Goal: Task Accomplishment & Management: Manage account settings

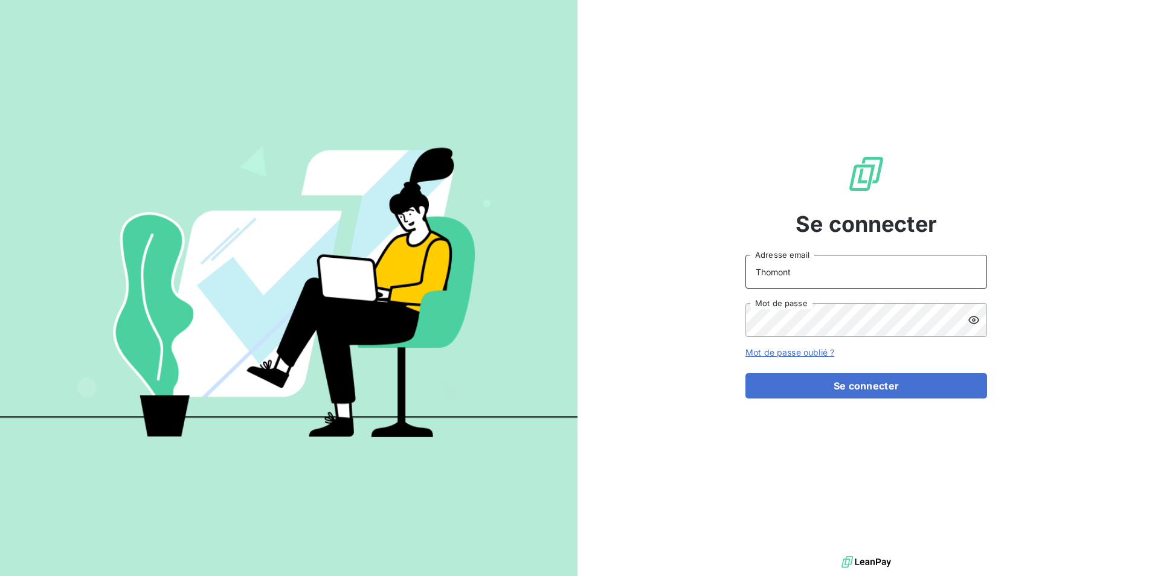
click at [815, 280] on input "Thomont" at bounding box center [866, 272] width 242 height 34
type input "belinda.thomont@met.com"
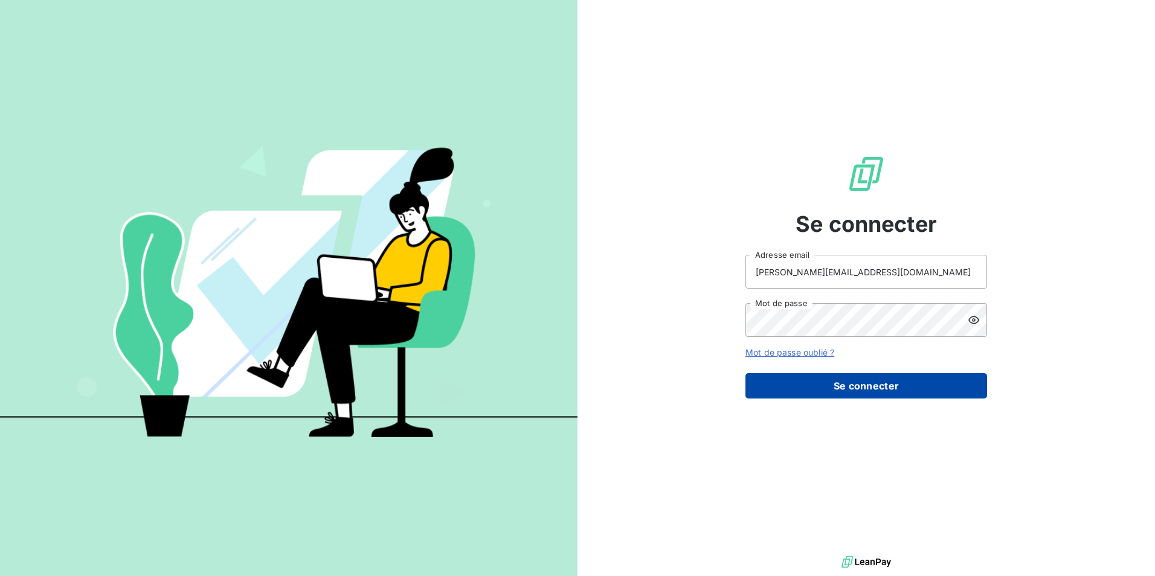
click at [818, 387] on button "Se connecter" at bounding box center [866, 385] width 242 height 25
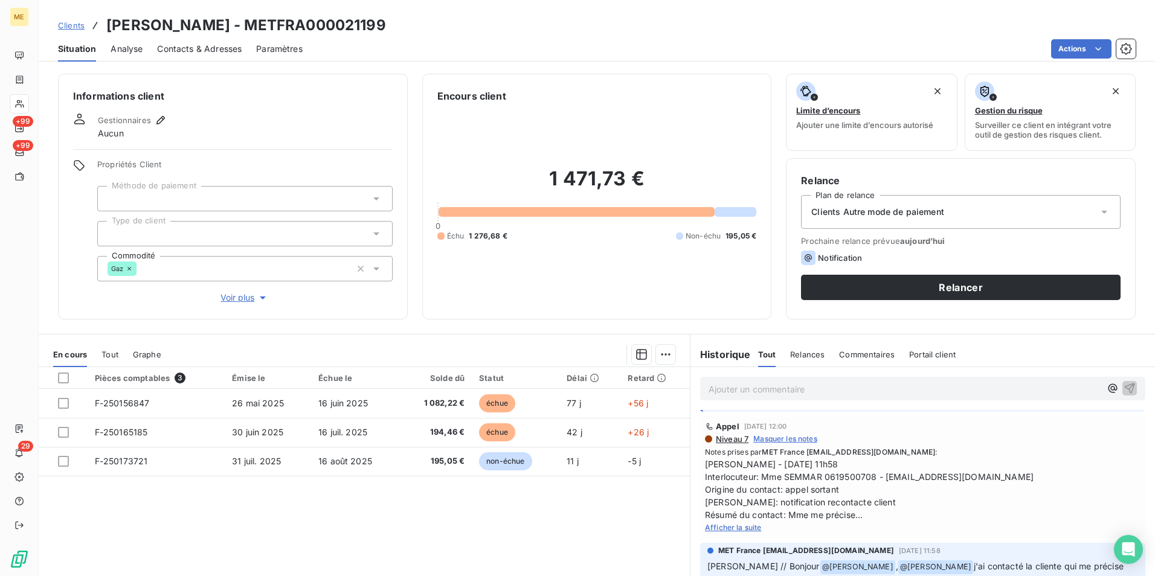
scroll to position [181, 0]
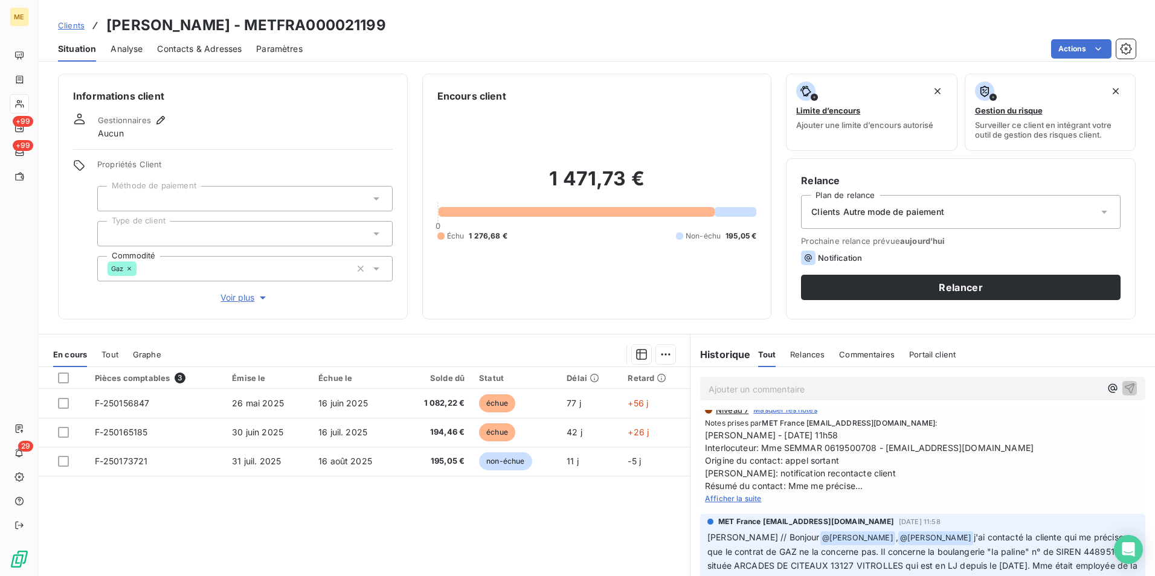
click at [719, 494] on div "Afficher la suite" at bounding box center [923, 498] width 436 height 12
click at [719, 498] on span "Afficher la suite" at bounding box center [733, 498] width 57 height 9
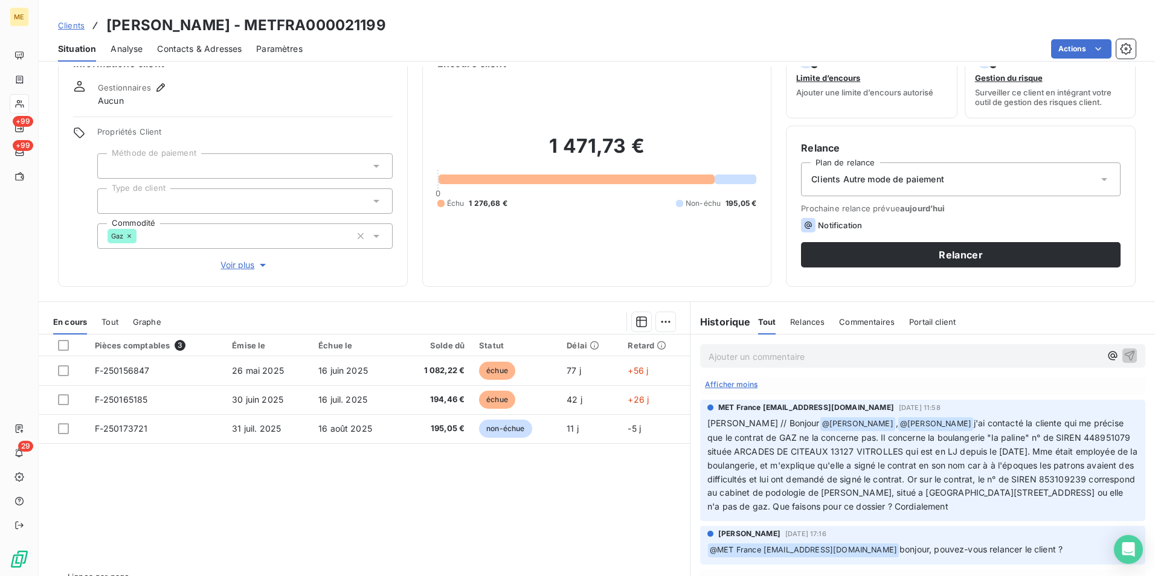
scroll to position [60, 0]
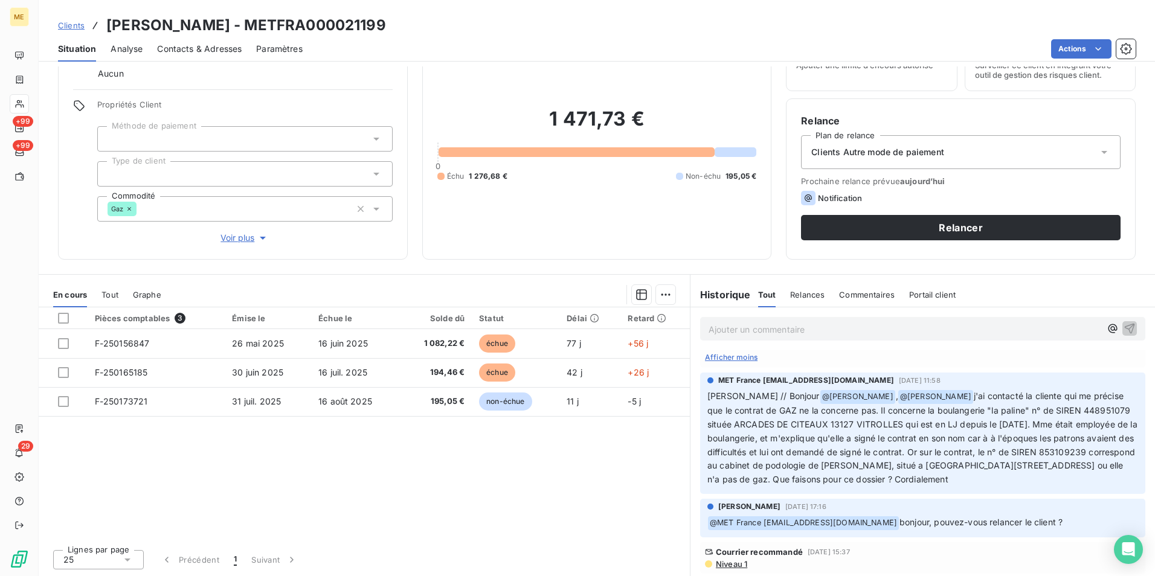
drag, startPoint x: 737, startPoint y: 397, endPoint x: 1102, endPoint y: 476, distance: 373.8
click at [1102, 476] on p "[PERSON_NAME] // Bonjour @ [PERSON_NAME] , @ [PERSON_NAME] j'ai contacté la cli…" at bounding box center [922, 438] width 431 height 97
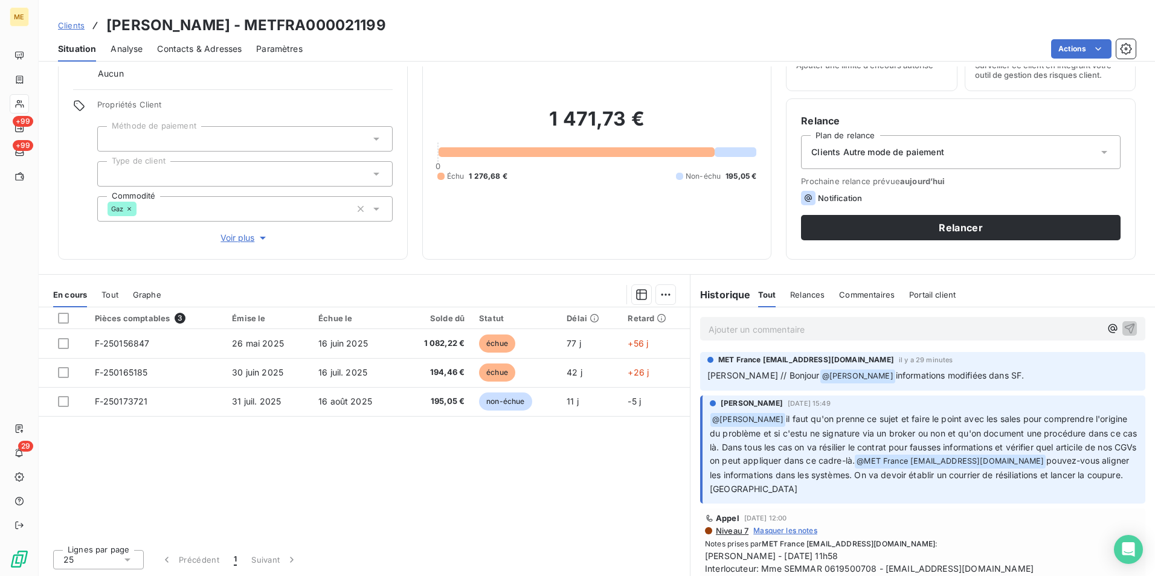
scroll to position [0, 0]
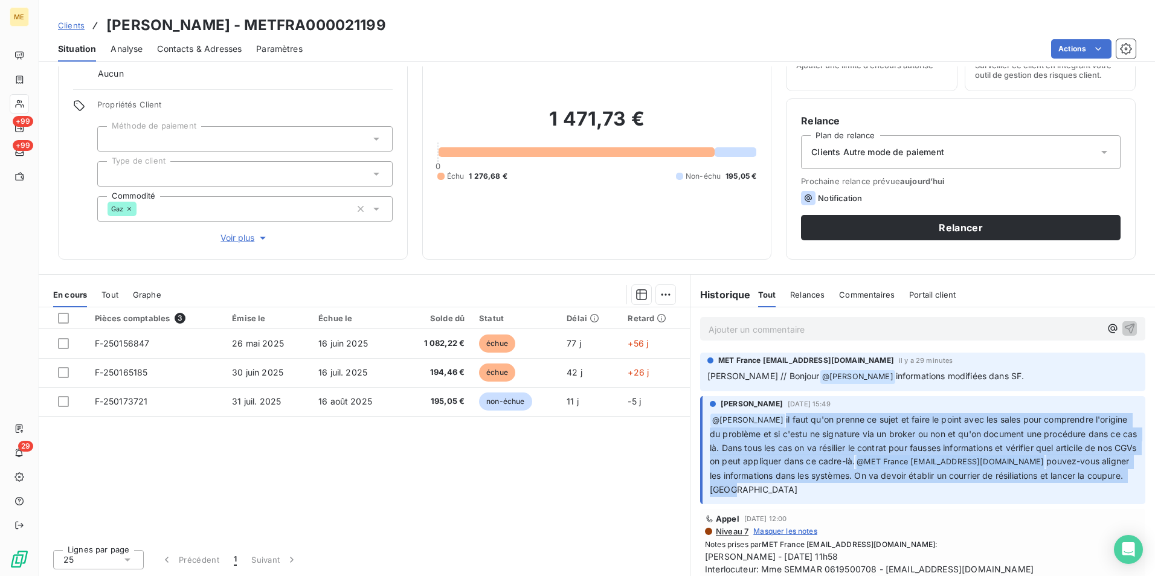
drag, startPoint x: 779, startPoint y: 416, endPoint x: 1080, endPoint y: 489, distance: 310.2
click at [1080, 489] on p "﻿ @ [PERSON_NAME] il faut qu'on prenne ce sujet et faire le point avec les sale…" at bounding box center [924, 455] width 428 height 84
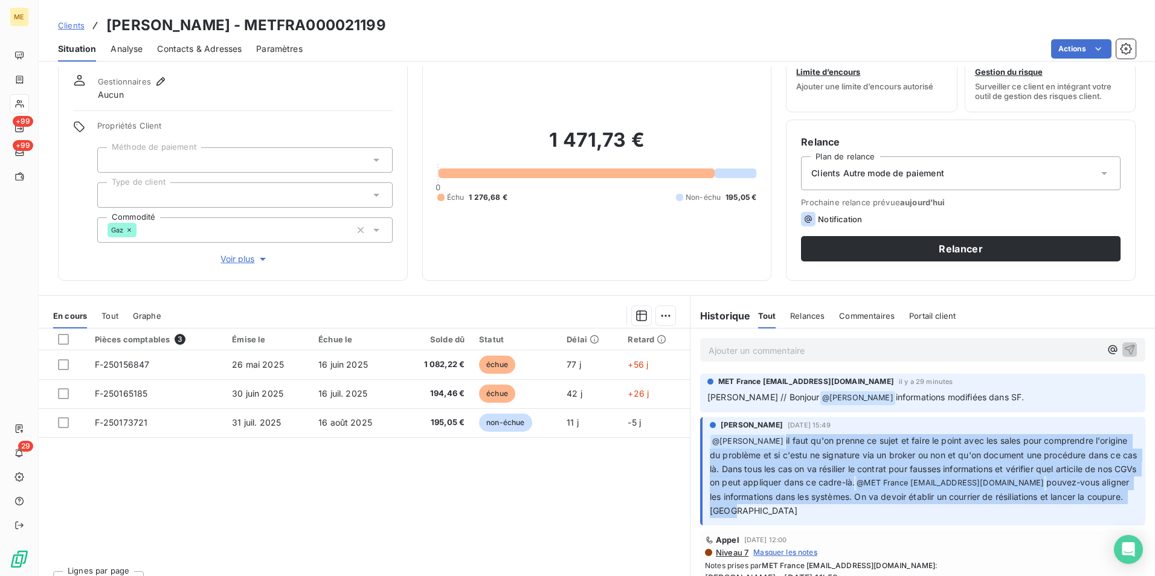
scroll to position [60, 0]
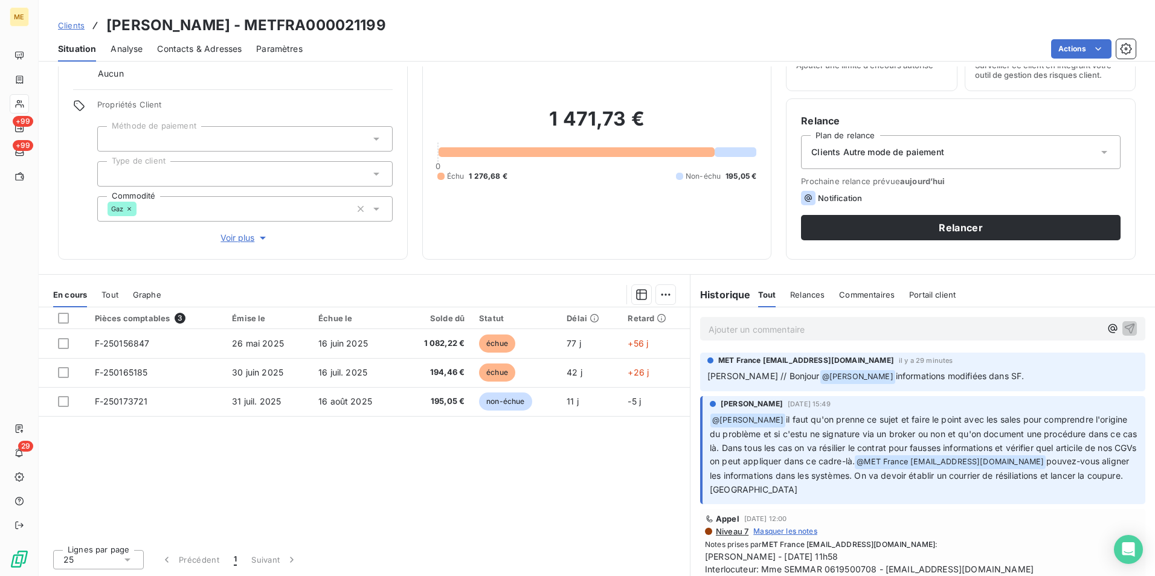
click at [988, 400] on div "Xavier Ruez 9 août 2025, 15:49" at bounding box center [924, 404] width 428 height 11
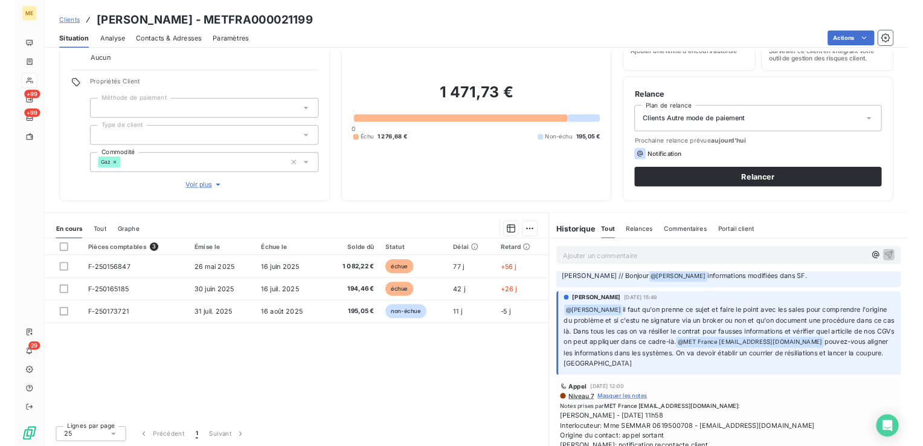
scroll to position [0, 0]
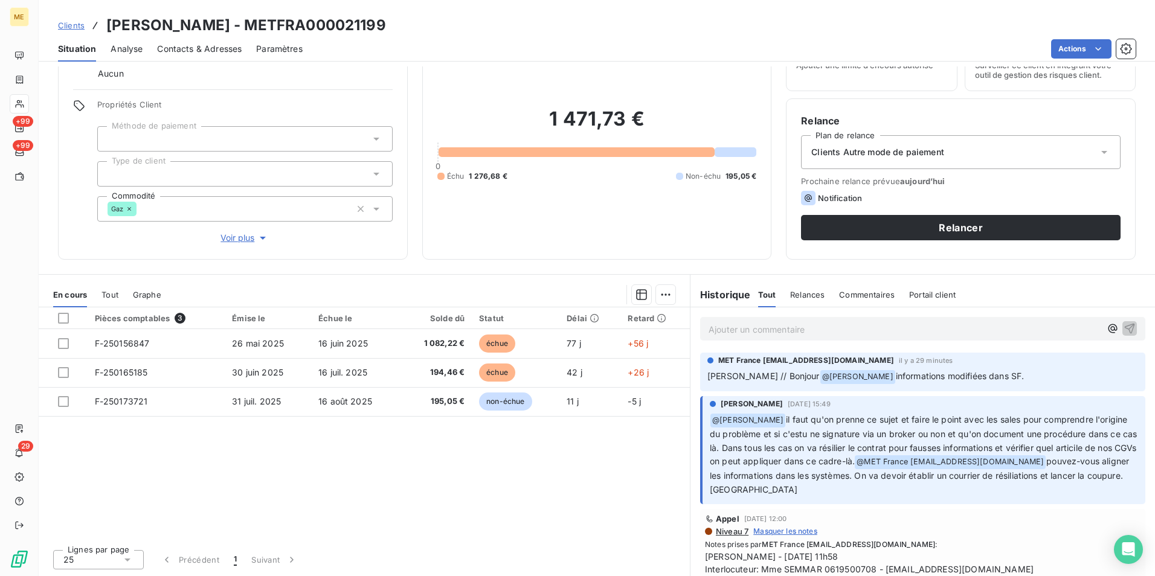
click at [799, 331] on p "Ajouter un commentaire ﻿" at bounding box center [905, 329] width 392 height 15
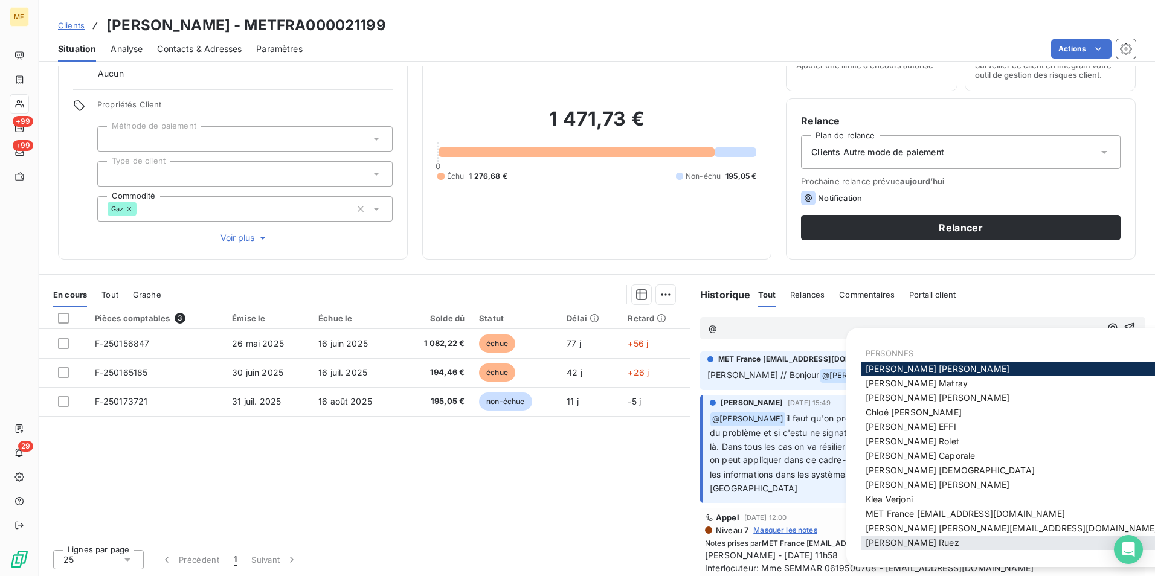
click at [944, 539] on div "Xavier Ruez" at bounding box center [1011, 543] width 301 height 14
click at [922, 547] on div "Xavier Ruez" at bounding box center [1011, 543] width 301 height 14
click at [913, 541] on span "Xavier Ruez" at bounding box center [913, 543] width 94 height 10
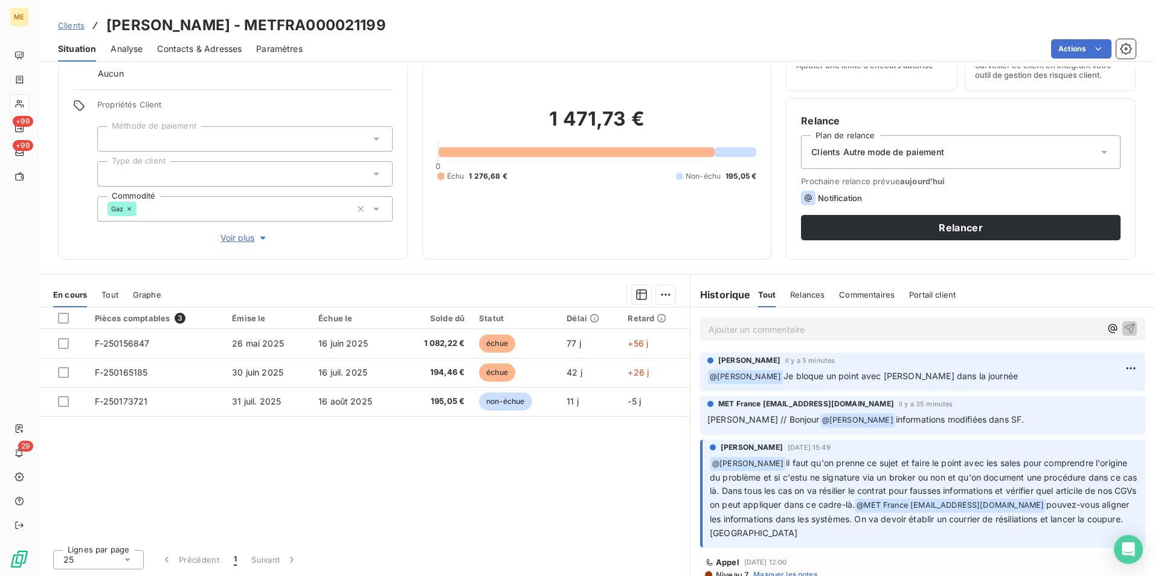
click at [270, 32] on h3 "SEMMAR Vanessa - METFRA000021199" at bounding box center [246, 25] width 280 height 22
click at [393, 28] on div "Clients SEMMAR Vanessa - METFRA000021199" at bounding box center [597, 25] width 1116 height 22
copy h3 "METFRA000021199"
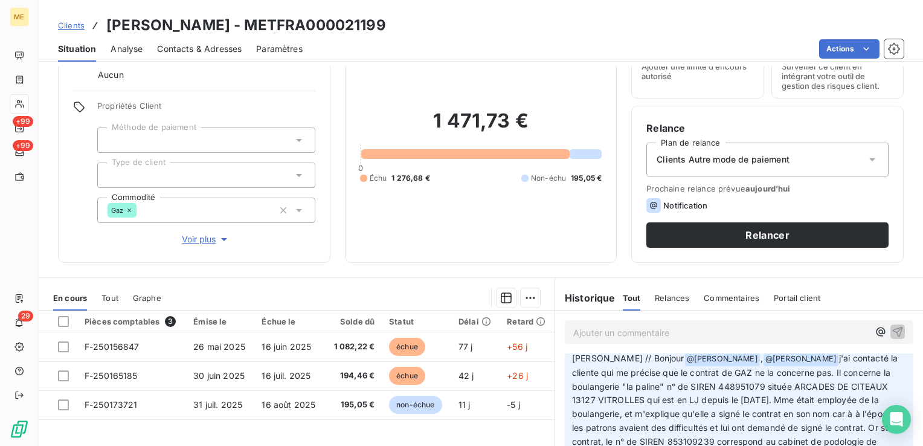
scroll to position [388, 0]
click at [727, 388] on span "j'ai contacté la cliente qui me précise que le contrat de GAZ ne la concerne pa…" at bounding box center [738, 413] width 333 height 121
click at [635, 413] on span "j'ai contacté la cliente qui me précise que le contrat de GAZ ne la concerne pa…" at bounding box center [738, 413] width 333 height 121
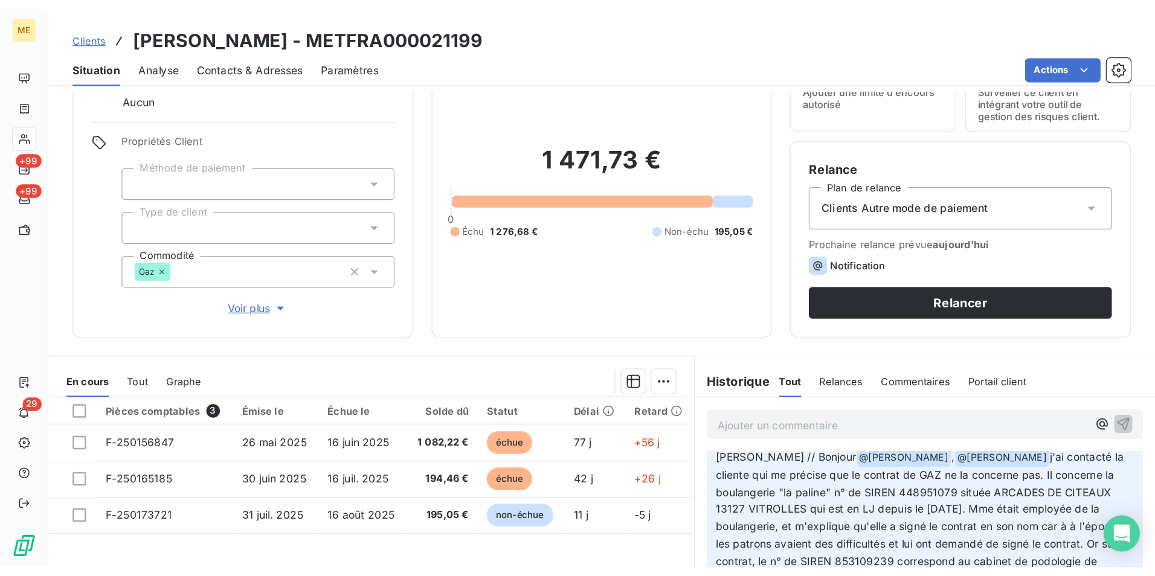
scroll to position [320, 0]
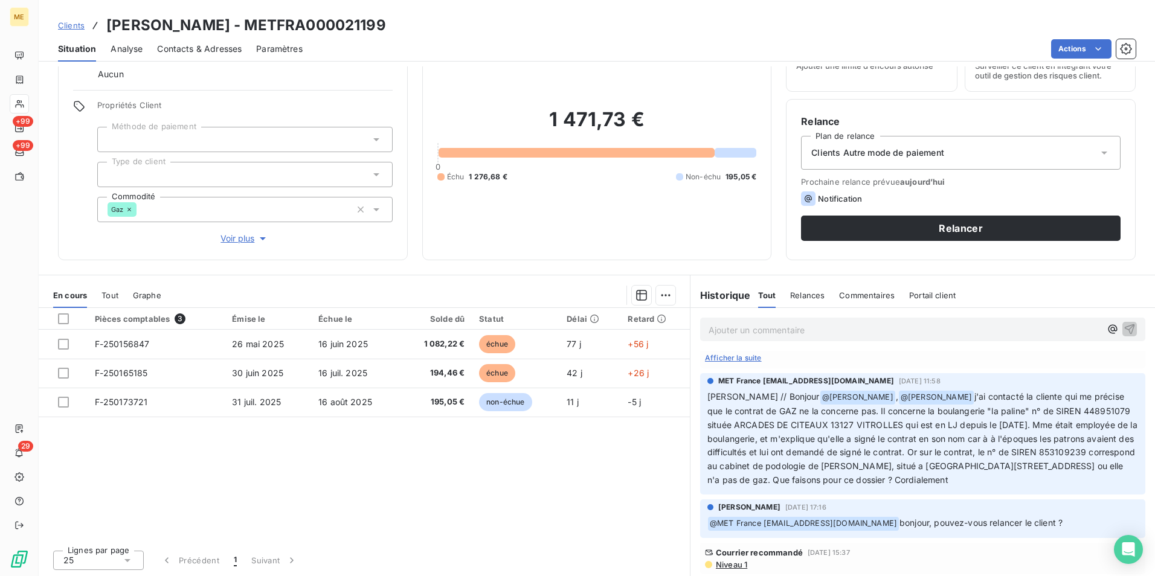
drag, startPoint x: 397, startPoint y: 25, endPoint x: 108, endPoint y: 23, distance: 288.7
click at [108, 23] on div "Clients SEMMAR Vanessa - METFRA000021199" at bounding box center [597, 25] width 1116 height 22
copy h3 "SEMMAR Vanessa - METFRA000021199"
drag, startPoint x: 818, startPoint y: 397, endPoint x: 828, endPoint y: 476, distance: 79.6
click at [828, 476] on p "Sylvain // Bonjour @ Amélie Matray , @ Xavier Ruez j'ai contacté la cliente qui…" at bounding box center [922, 438] width 431 height 97
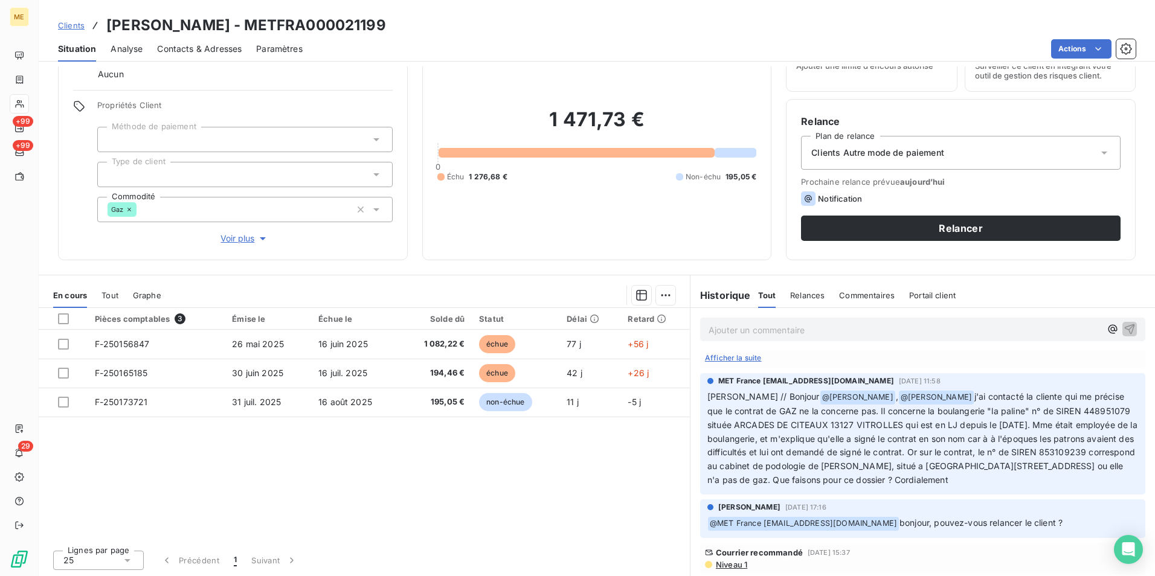
drag, startPoint x: 828, startPoint y: 476, endPoint x: 800, endPoint y: 457, distance: 33.5
click at [793, 466] on span "j'ai contacté la cliente qui me précise que le contrat de GAZ ne la concerne pa…" at bounding box center [923, 438] width 432 height 94
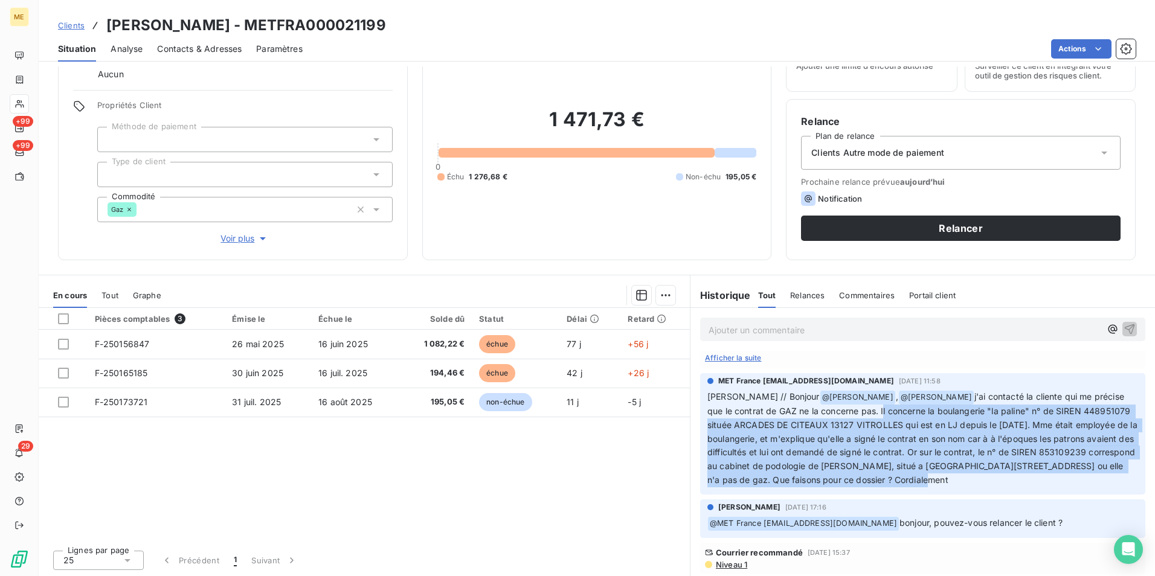
drag, startPoint x: 818, startPoint y: 397, endPoint x: 1013, endPoint y: 468, distance: 207.3
click at [1013, 468] on span "j'ai contacté la cliente qui me précise que le contrat de GAZ ne la concerne pa…" at bounding box center [923, 438] width 432 height 94
copy span "Il concerne la boulangerie "la paline" n° de SIREN 448951079 située ARCADES DE …"
click at [980, 407] on span "j'ai contacté la cliente qui me précise que le contrat de GAZ ne la concerne pa…" at bounding box center [923, 438] width 432 height 94
drag, startPoint x: 818, startPoint y: 395, endPoint x: 1014, endPoint y: 466, distance: 208.6
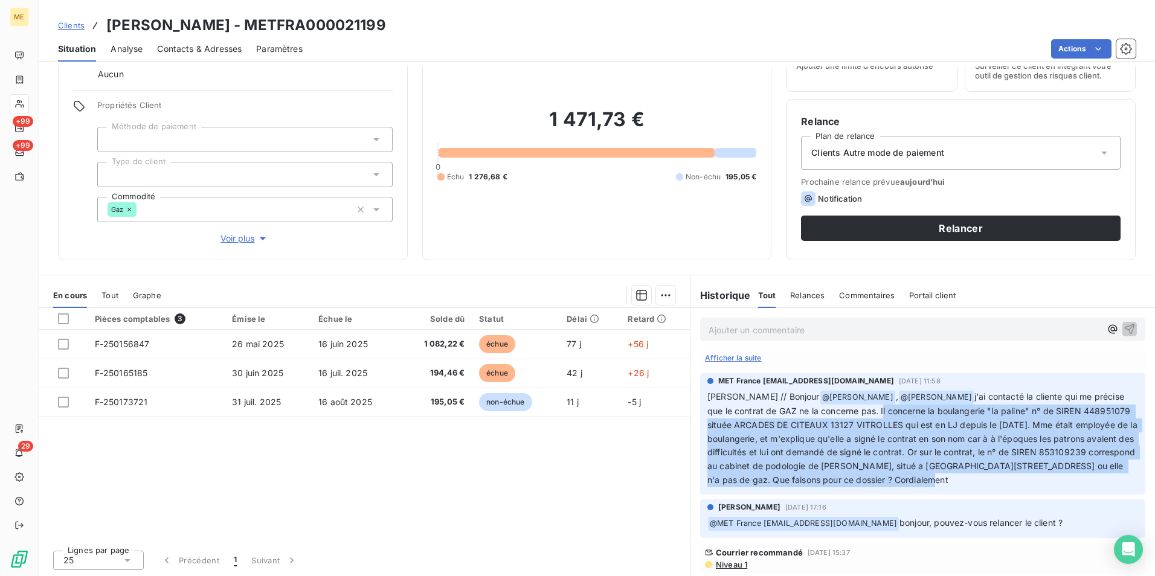
click at [1014, 466] on span "j'ai contacté la cliente qui me précise que le contrat de GAZ ne la concerne pa…" at bounding box center [923, 438] width 432 height 94
copy span "Il concerne la boulangerie "la paline" n° de SIREN 448951079 située ARCADES DE …"
click at [818, 443] on span "j'ai contacté la cliente qui me précise que le contrat de GAZ ne la concerne pa…" at bounding box center [923, 438] width 432 height 94
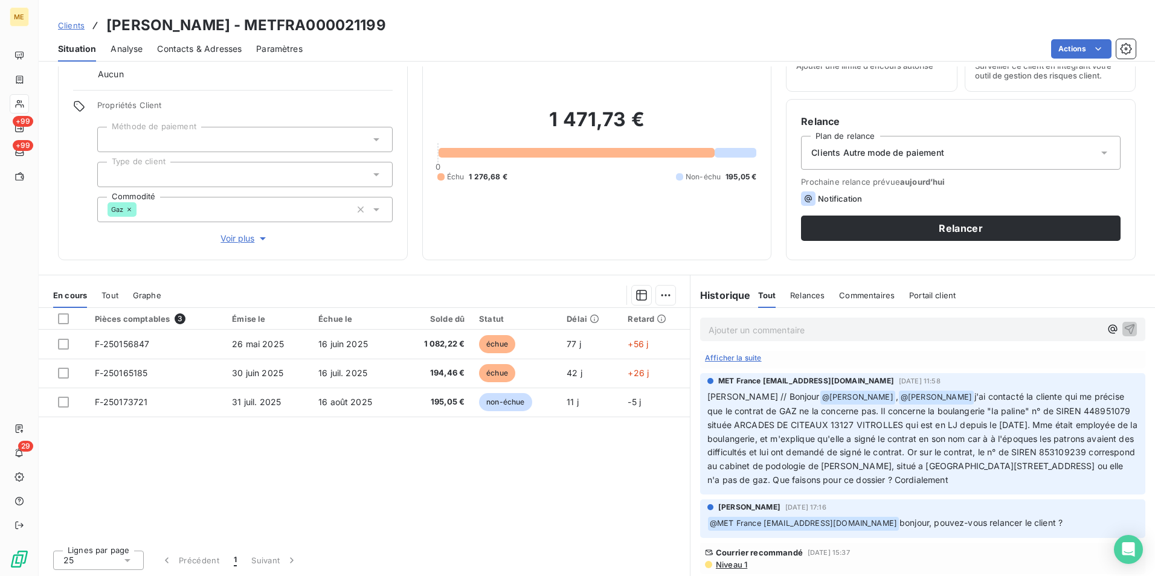
drag, startPoint x: 394, startPoint y: 25, endPoint x: 255, endPoint y: 16, distance: 139.2
click at [255, 16] on div "Clients SEMMAR Vanessa - METFRA000021199" at bounding box center [597, 25] width 1116 height 22
copy h3 "METFRA000021199"
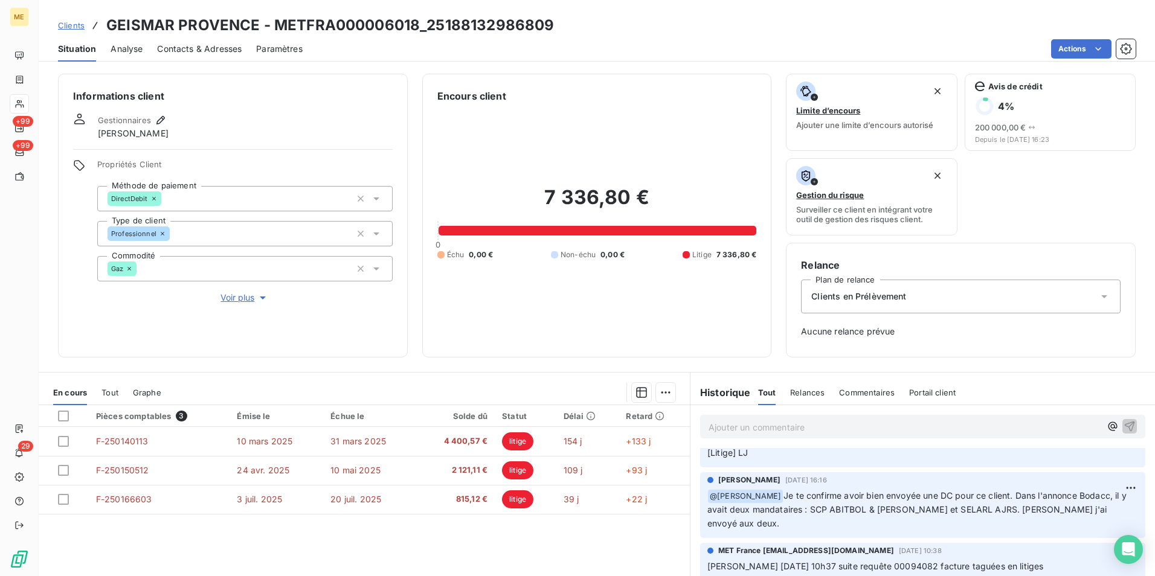
scroll to position [242, 0]
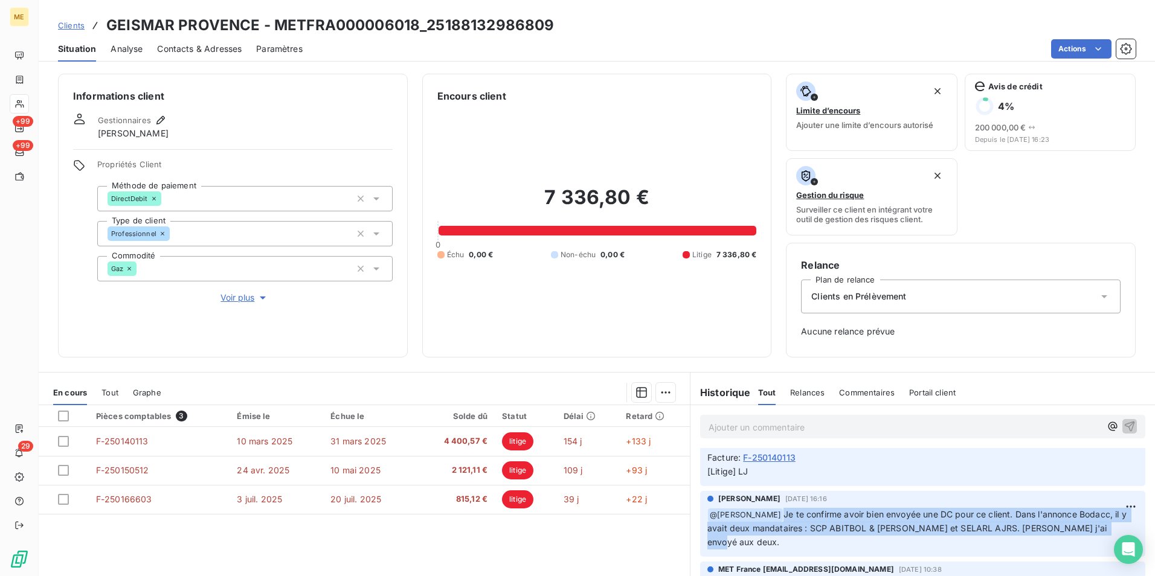
drag, startPoint x: 758, startPoint y: 515, endPoint x: 1108, endPoint y: 529, distance: 350.6
click at [1108, 529] on p "﻿ @ Xavier Ruez Je te confirme avoir bien envoyée une DC pour ce client. Dans l…" at bounding box center [922, 529] width 431 height 42
click at [942, 529] on span "Je te confirme avoir bien envoyée une DC pour ce client. Dans l'annonce Bodacc,…" at bounding box center [918, 528] width 422 height 39
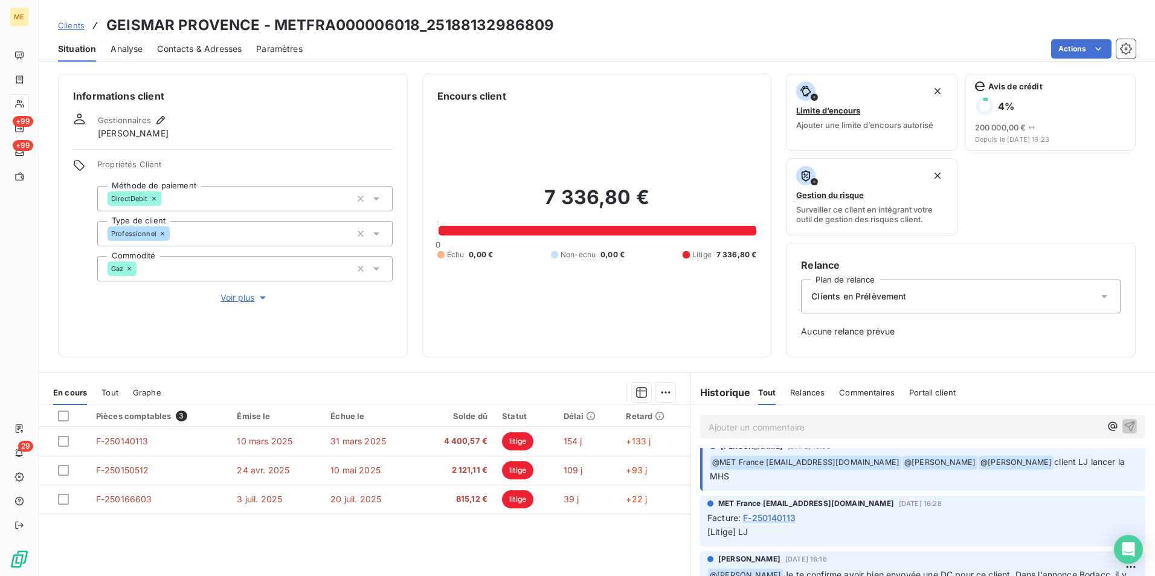
scroll to position [121, 0]
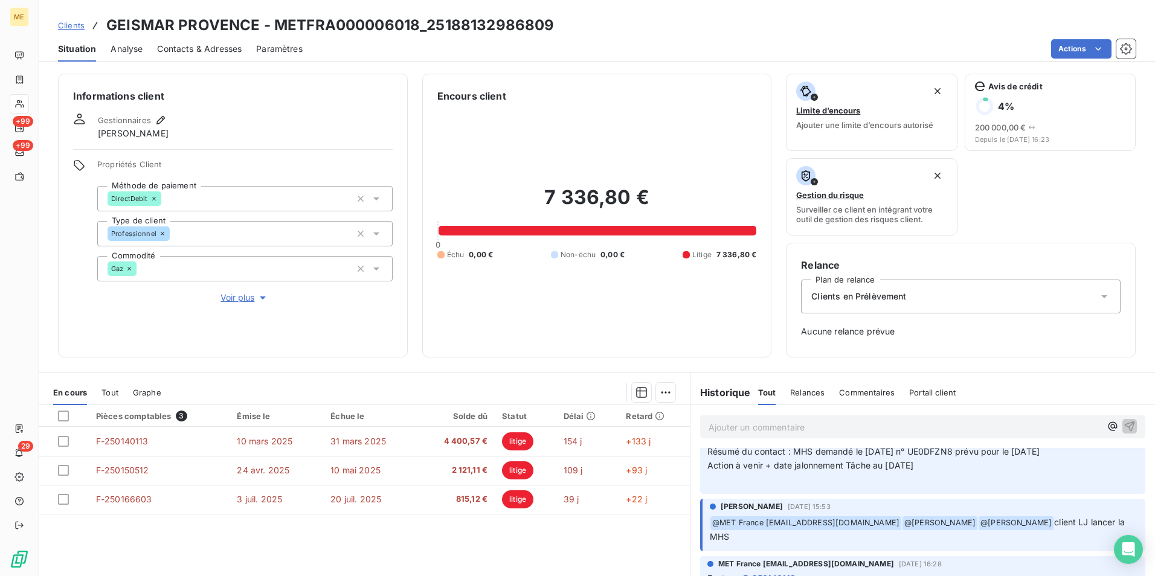
drag, startPoint x: 1038, startPoint y: 522, endPoint x: 1111, endPoint y: 533, distance: 74.6
click at [1111, 533] on p "﻿ @ MET France met-france@recouvrement.met.com ﻿ @ Bélinda Thomont ﻿ @ Amélie M…" at bounding box center [924, 530] width 428 height 28
drag, startPoint x: 1111, startPoint y: 533, endPoint x: 1044, endPoint y: 536, distance: 67.7
click at [1014, 539] on p "﻿ @ MET France met-france@recouvrement.met.com ﻿ @ Bélinda Thomont ﻿ @ Amélie M…" at bounding box center [924, 530] width 428 height 28
drag, startPoint x: 1040, startPoint y: 521, endPoint x: 1088, endPoint y: 536, distance: 50.8
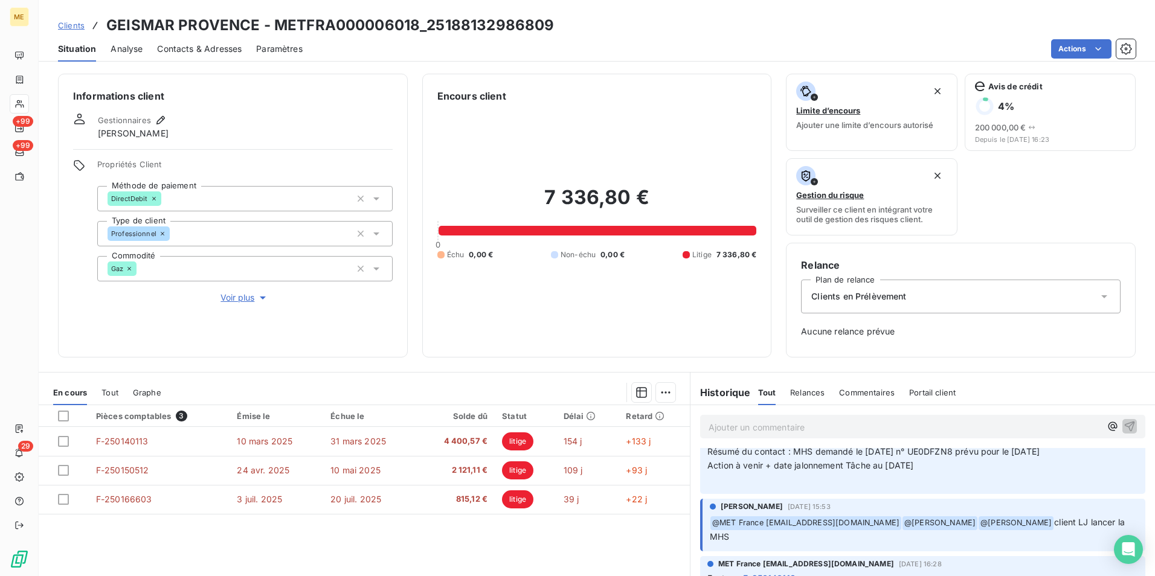
click at [1088, 536] on p "﻿ @ MET France met-france@recouvrement.met.com ﻿ @ Bélinda Thomont ﻿ @ Amélie M…" at bounding box center [924, 530] width 428 height 28
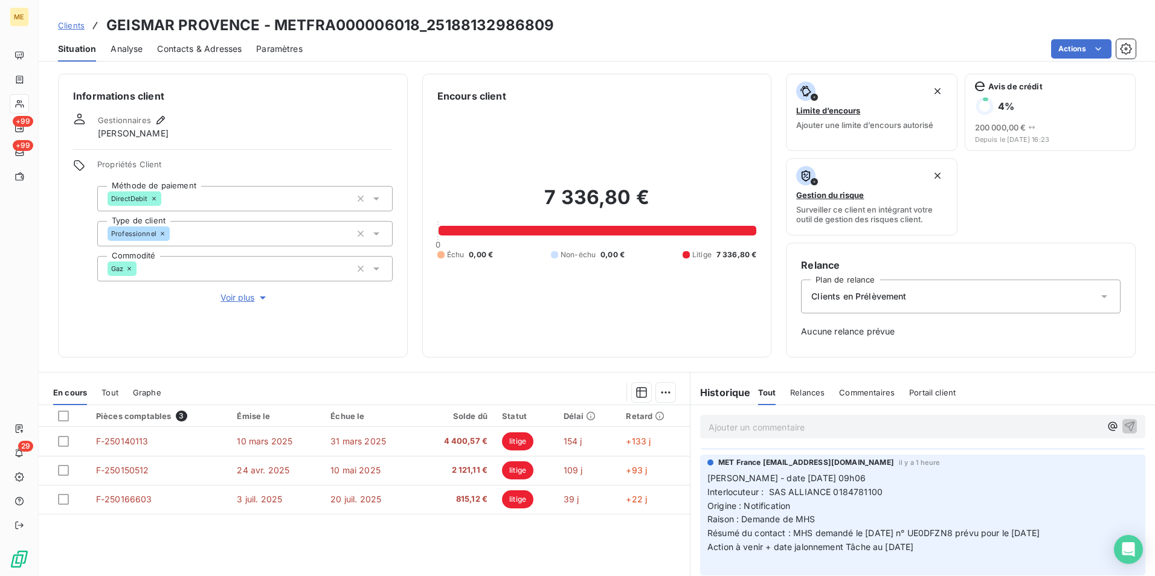
scroll to position [60, 0]
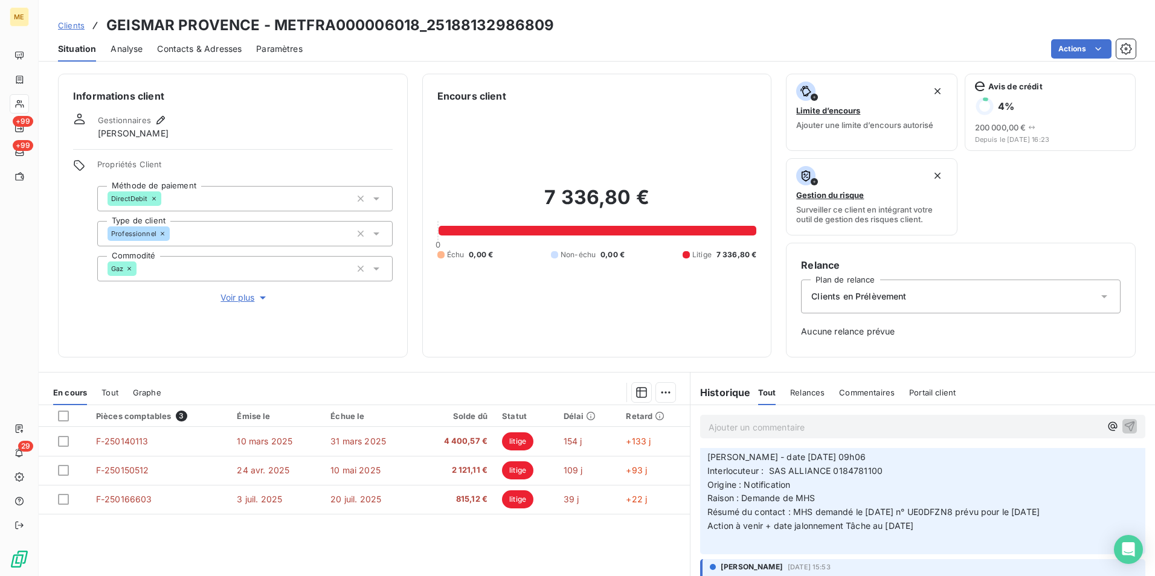
drag, startPoint x: 792, startPoint y: 512, endPoint x: 1030, endPoint y: 524, distance: 237.7
click at [1030, 524] on p "Valérie - date 11/08/2025 09h06 Interlocuteur : SAS ALLIANCE 0184781100 Origine…" at bounding box center [922, 499] width 431 height 97
drag, startPoint x: 1030, startPoint y: 524, endPoint x: 971, endPoint y: 530, distance: 59.4
click at [971, 530] on p "Valérie - date 11/08/2025 09h06 Interlocuteur : SAS ALLIANCE 0184781100 Origine…" at bounding box center [922, 499] width 431 height 97
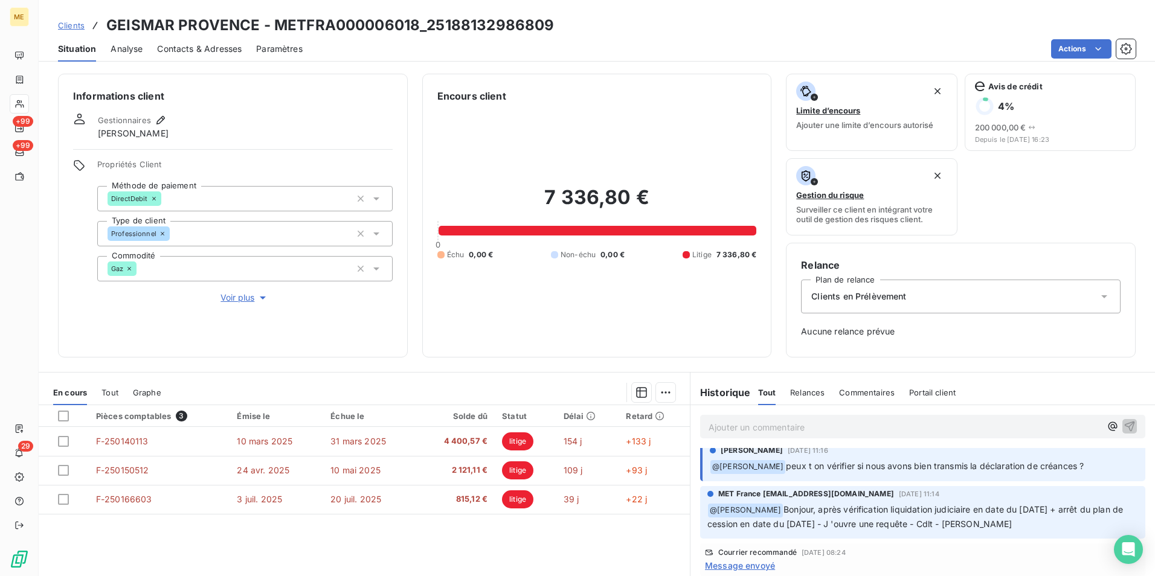
scroll to position [785, 0]
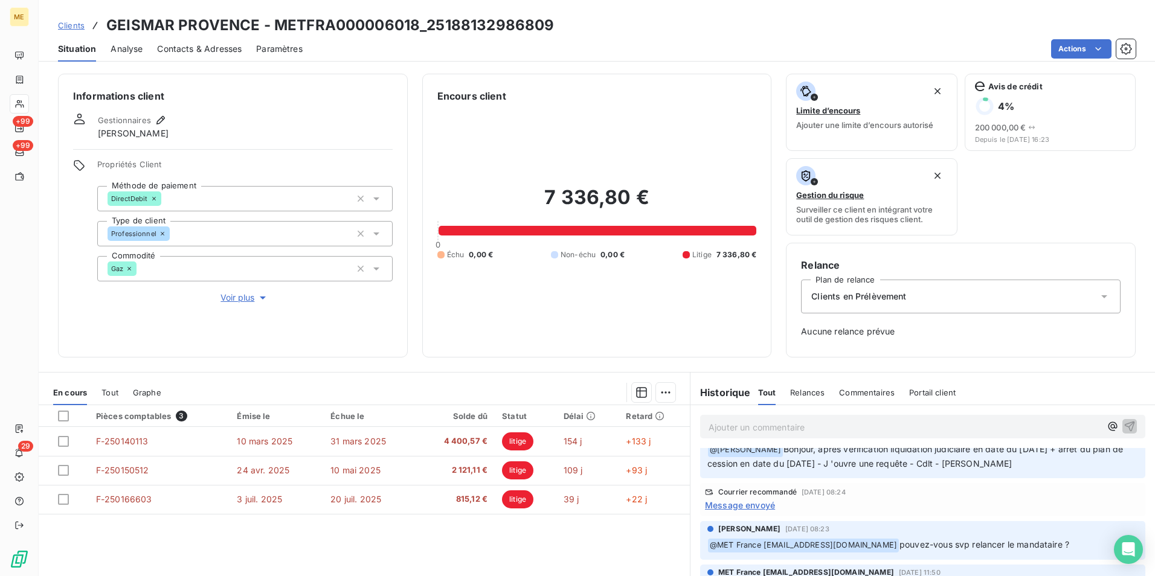
click at [760, 499] on span "Message envoyé" at bounding box center [740, 505] width 70 height 13
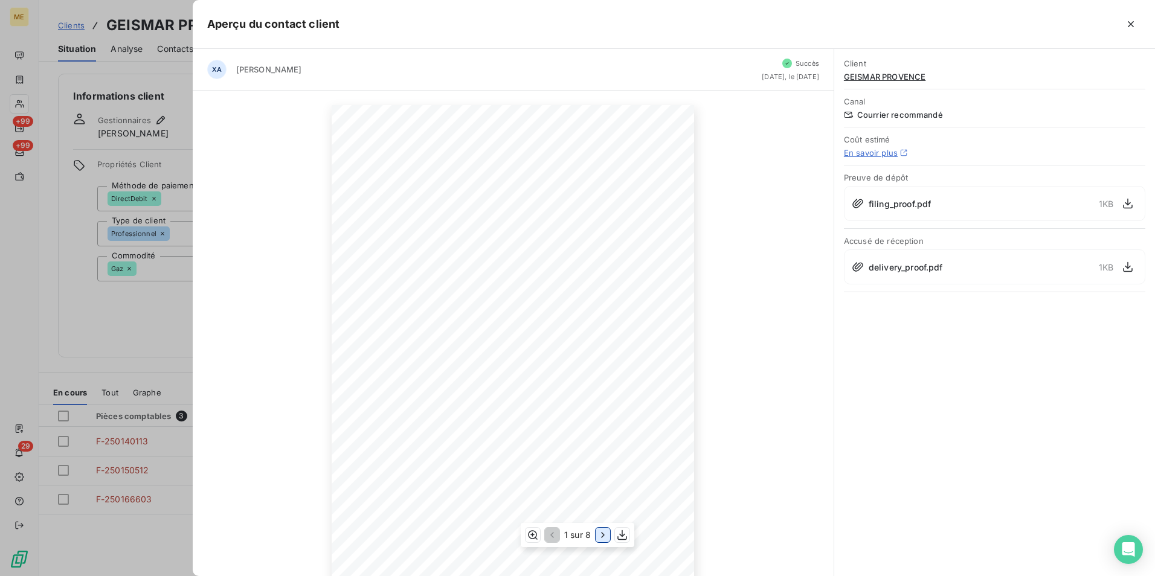
click at [600, 539] on icon "button" at bounding box center [603, 535] width 12 height 12
click at [600, 539] on icon "button" at bounding box center [604, 535] width 12 height 12
click at [600, 539] on icon "button" at bounding box center [603, 535] width 12 height 12
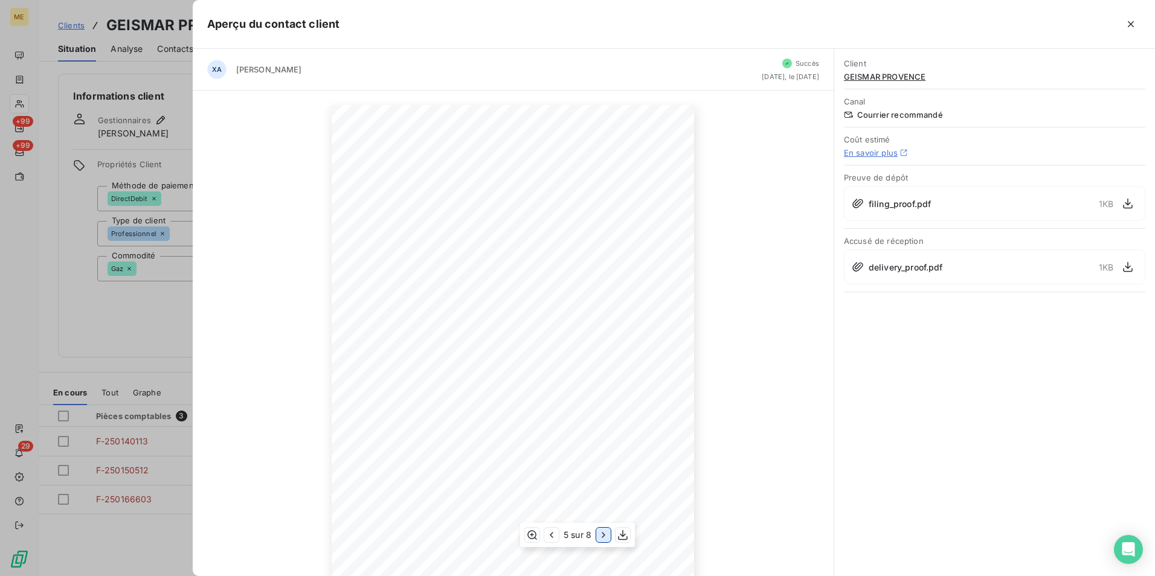
click at [600, 539] on icon "button" at bounding box center [603, 535] width 12 height 12
click at [1134, 22] on icon "button" at bounding box center [1131, 24] width 12 height 12
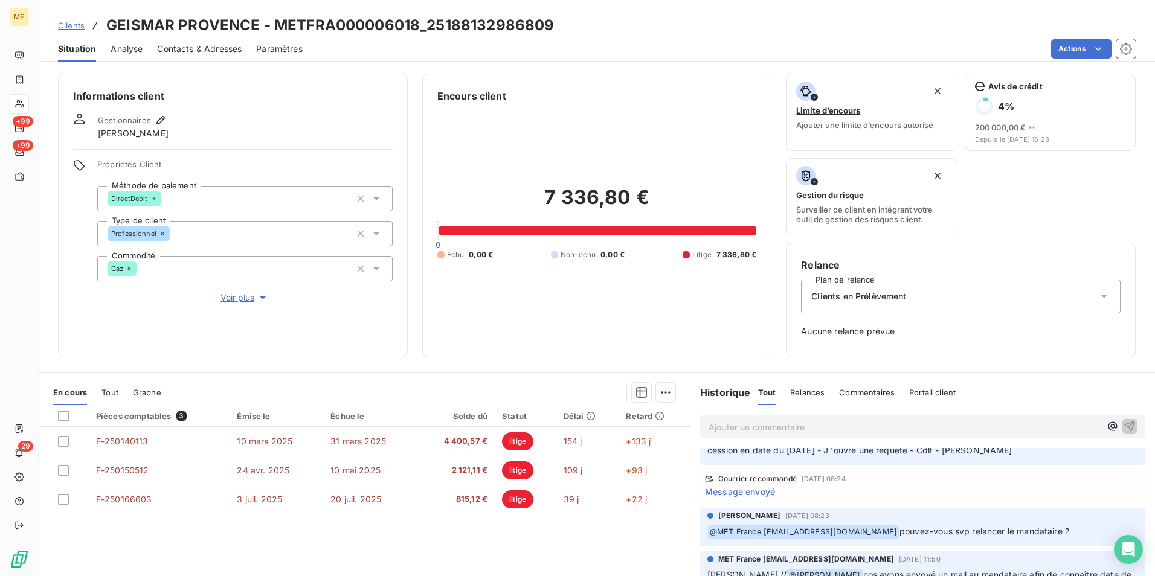
click at [762, 486] on span "Message envoyé" at bounding box center [740, 492] width 70 height 13
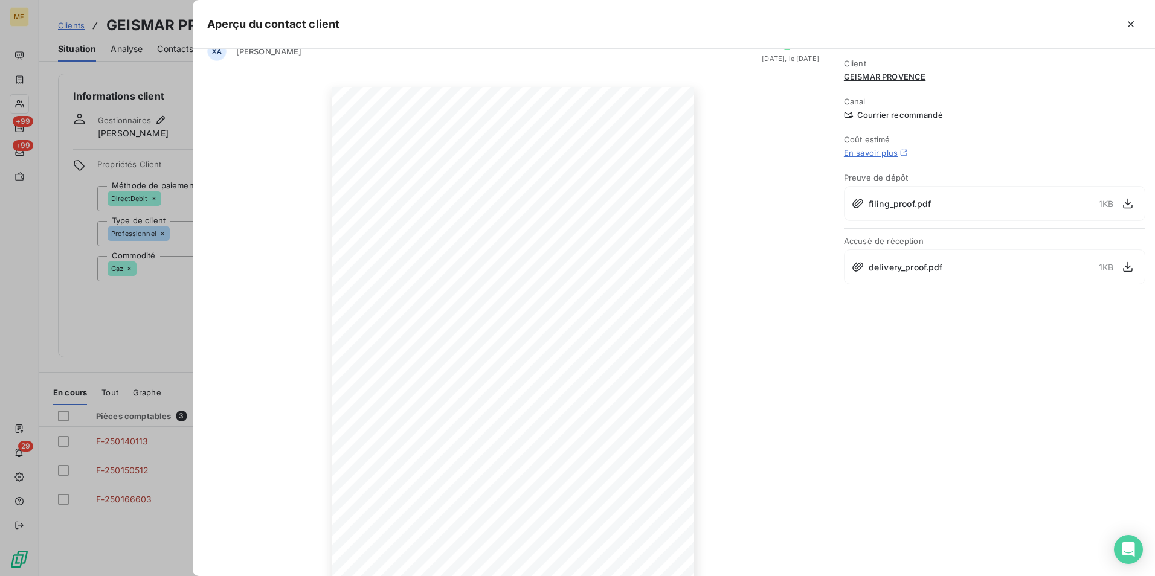
scroll to position [0, 0]
click at [1137, 30] on button "button" at bounding box center [1130, 23] width 19 height 19
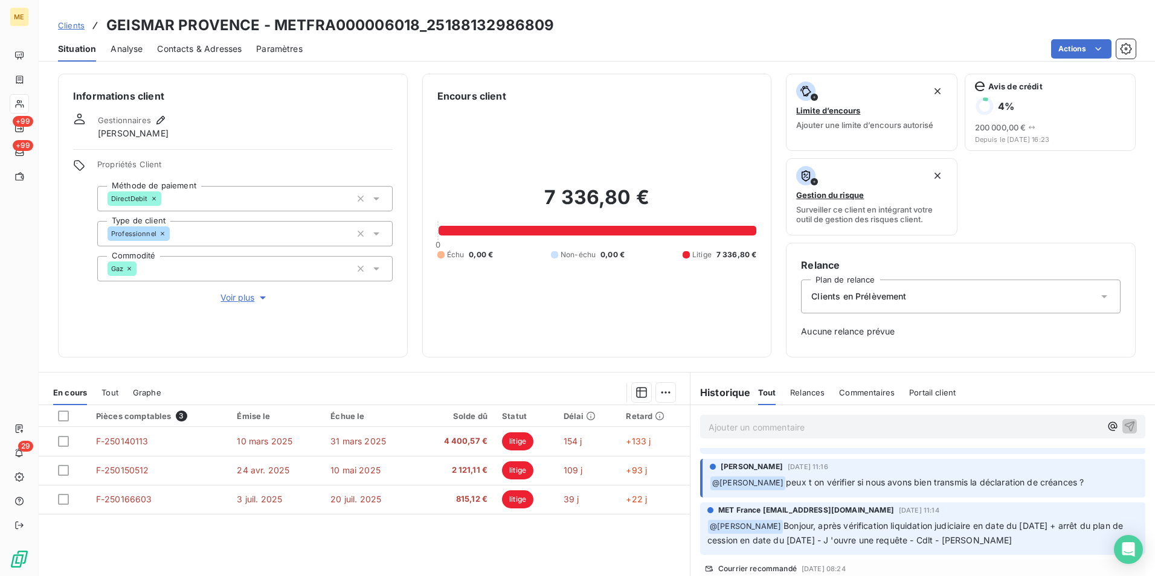
scroll to position [738, 0]
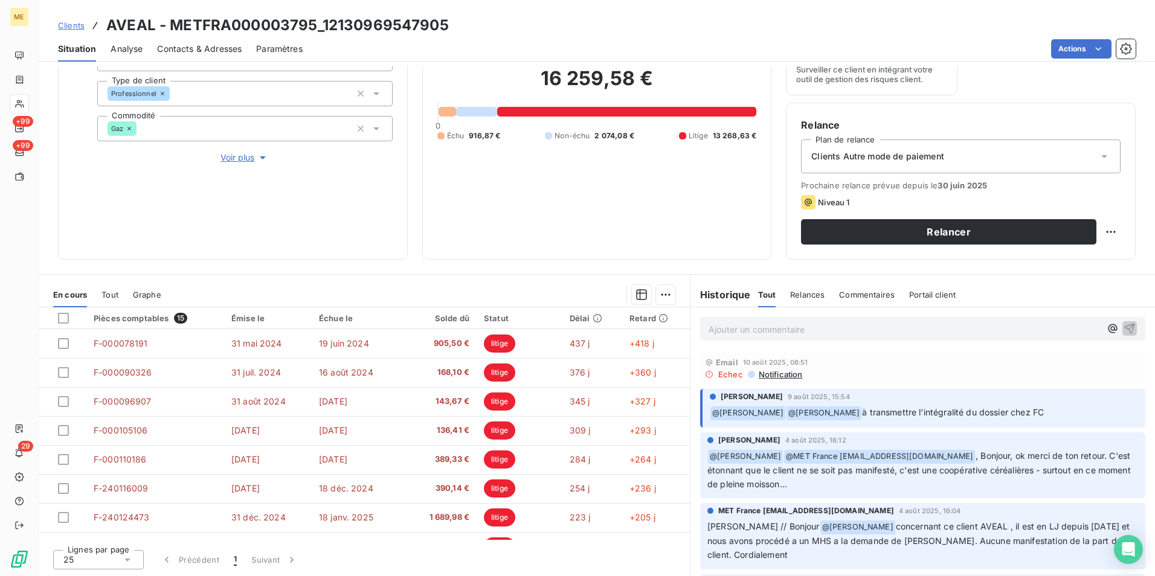
scroll to position [60, 0]
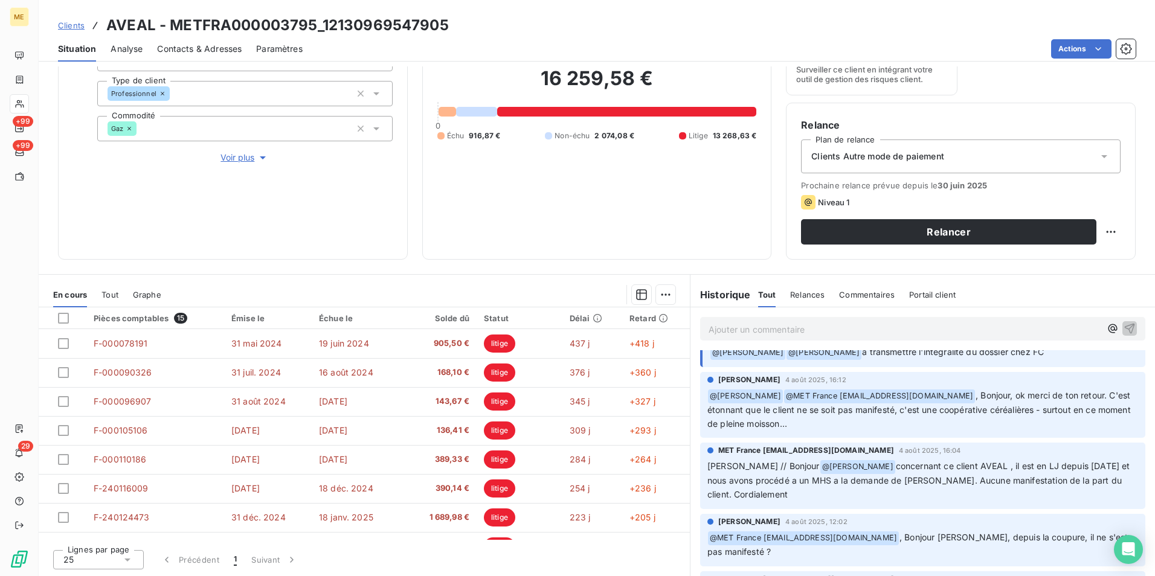
drag, startPoint x: 950, startPoint y: 393, endPoint x: 1034, endPoint y: 427, distance: 90.7
click at [1034, 427] on p "﻿ @ [PERSON_NAME] ﻿ @ MET [GEOGRAPHIC_DATA] [EMAIL_ADDRESS][DOMAIN_NAME] , Bonj…" at bounding box center [922, 410] width 431 height 42
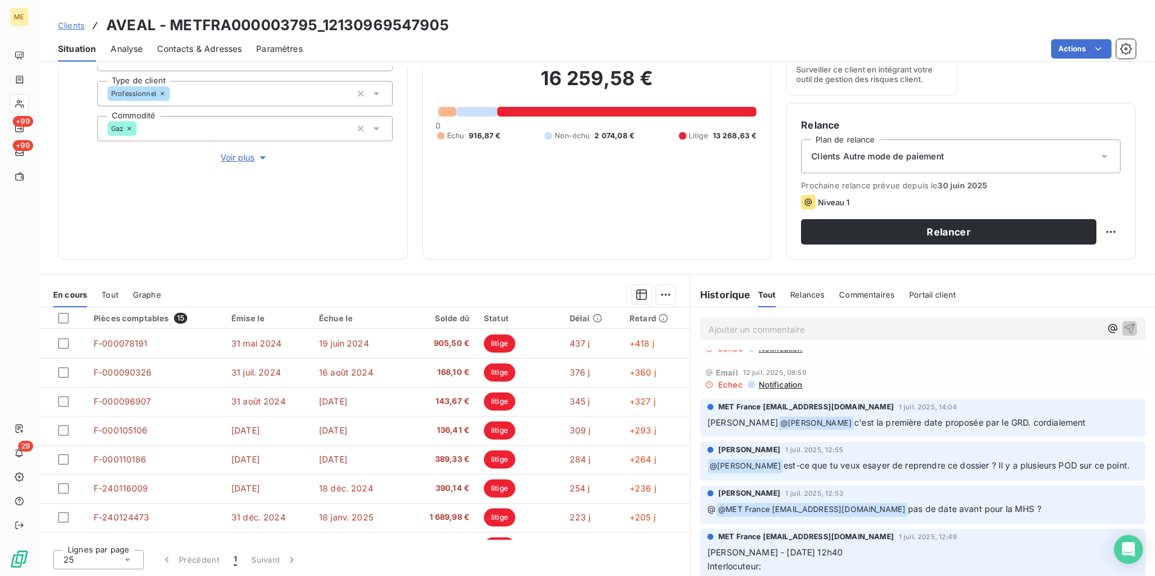
scroll to position [0, 0]
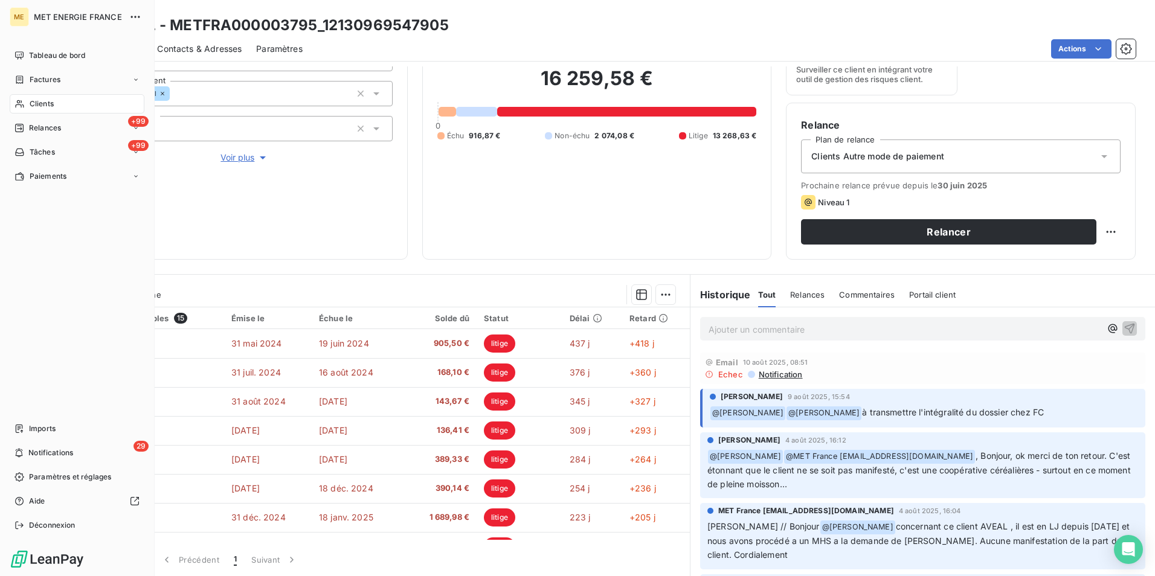
click at [57, 102] on div "Clients" at bounding box center [77, 103] width 135 height 19
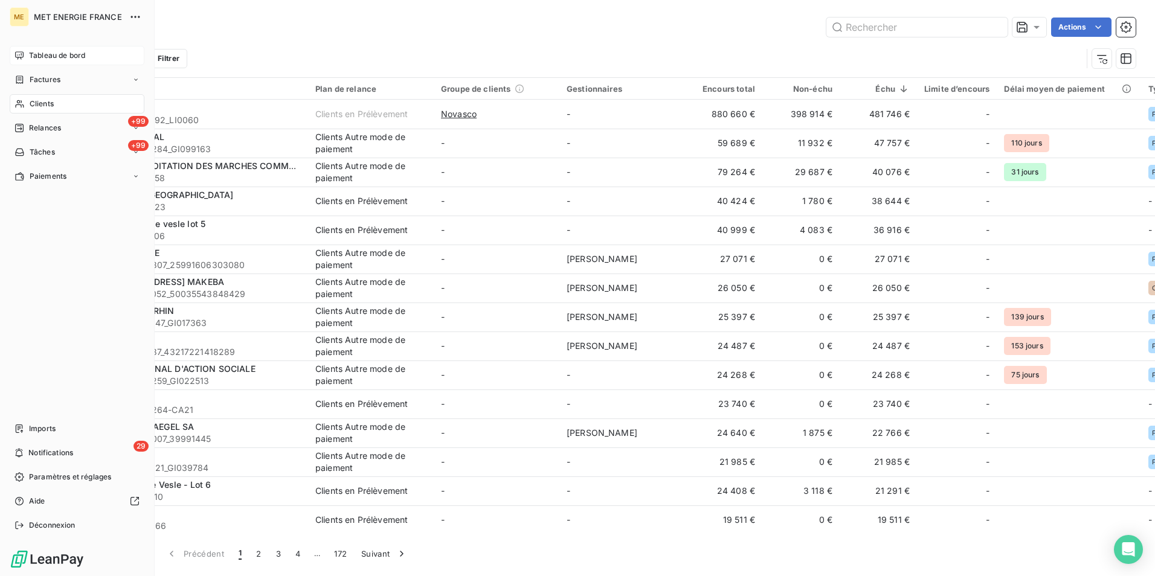
drag, startPoint x: 62, startPoint y: 106, endPoint x: 109, endPoint y: 55, distance: 69.7
click at [62, 106] on div "Clients" at bounding box center [77, 103] width 135 height 19
click at [97, 53] on div "Tableau de bord" at bounding box center [77, 55] width 135 height 19
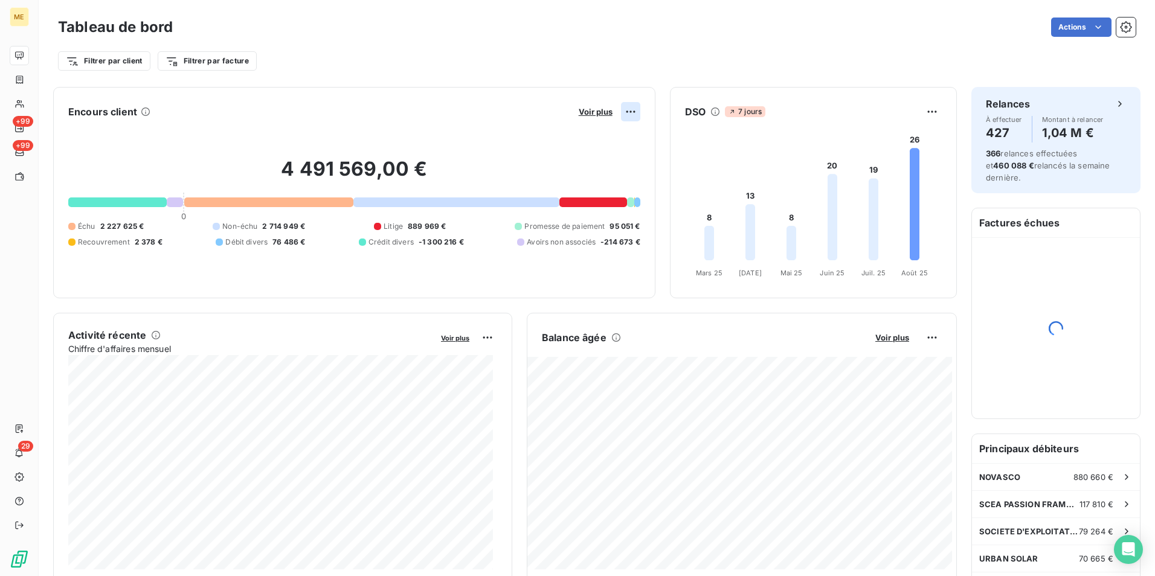
click at [629, 107] on html "ME +99 +99 29 Tableau de bord Actions Filtrer par client Filtrer par facture En…" at bounding box center [577, 288] width 1155 height 576
click at [606, 67] on html "ME +99 +99 29 Tableau de bord Actions Filtrer par client Filtrer par facture En…" at bounding box center [577, 288] width 1155 height 576
click at [134, 62] on html "ME +99 +99 29 Tableau de bord Actions Filtrer par client Filtrer par facture En…" at bounding box center [577, 288] width 1155 height 576
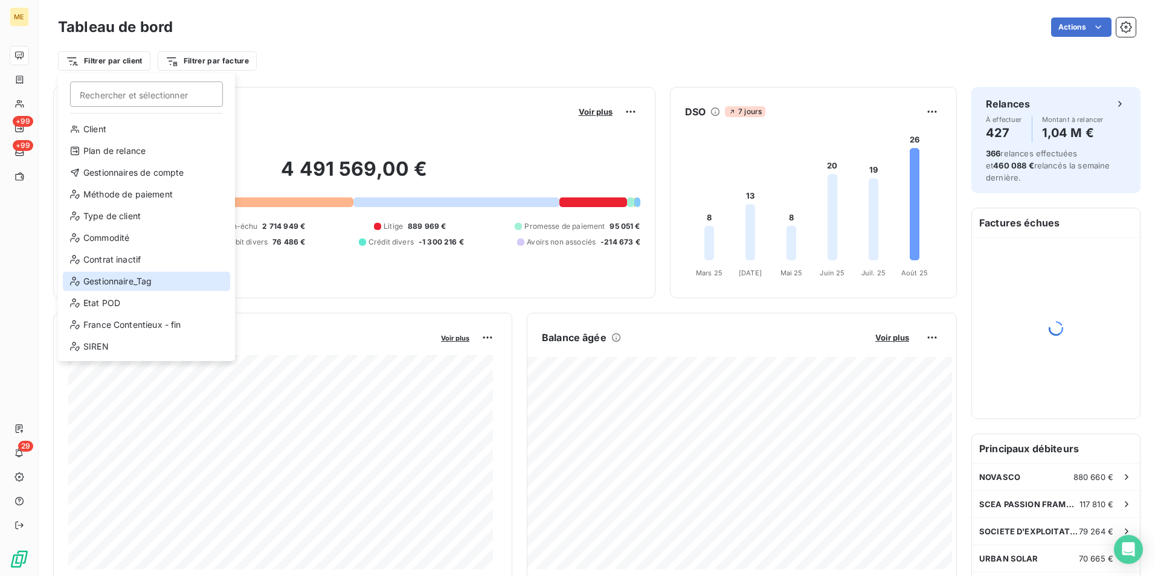
click at [156, 283] on div "Gestionnaire_Tag" at bounding box center [146, 281] width 167 height 19
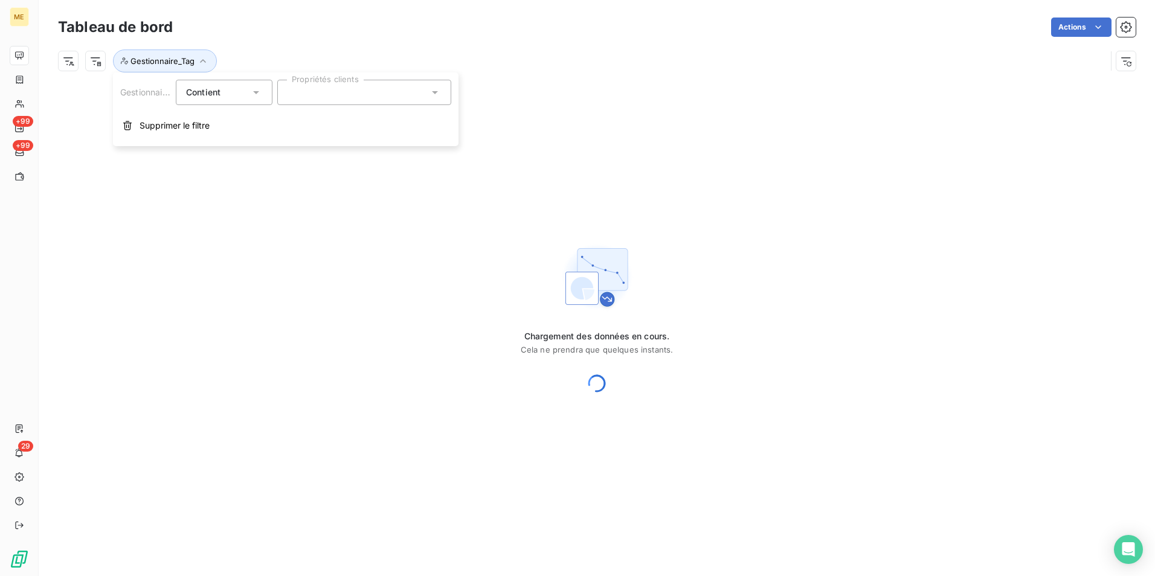
click at [336, 91] on div at bounding box center [364, 92] width 174 height 25
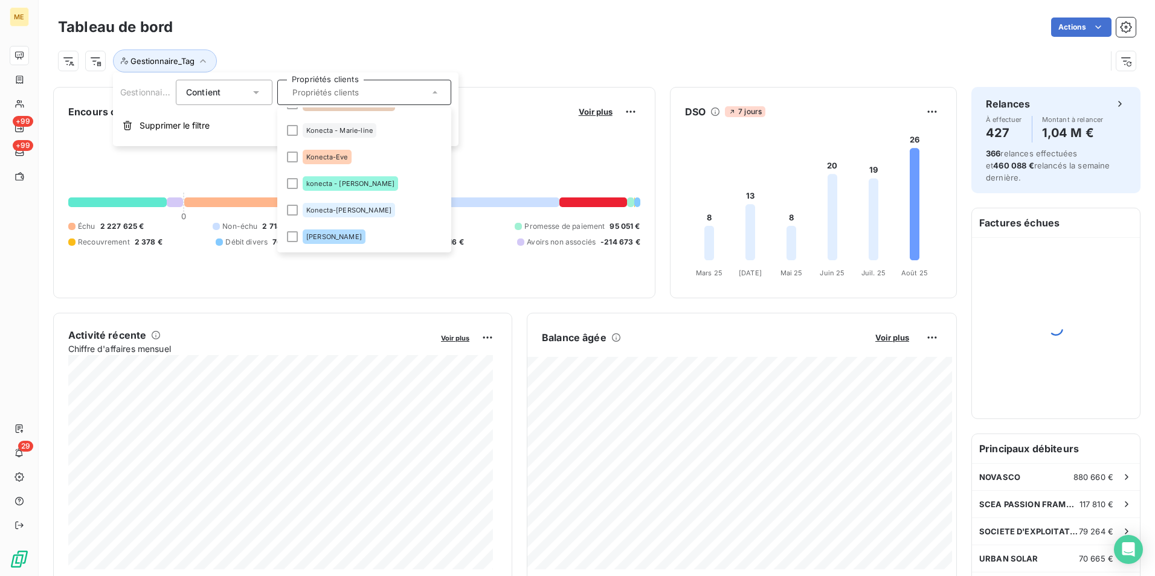
scroll to position [362, 0]
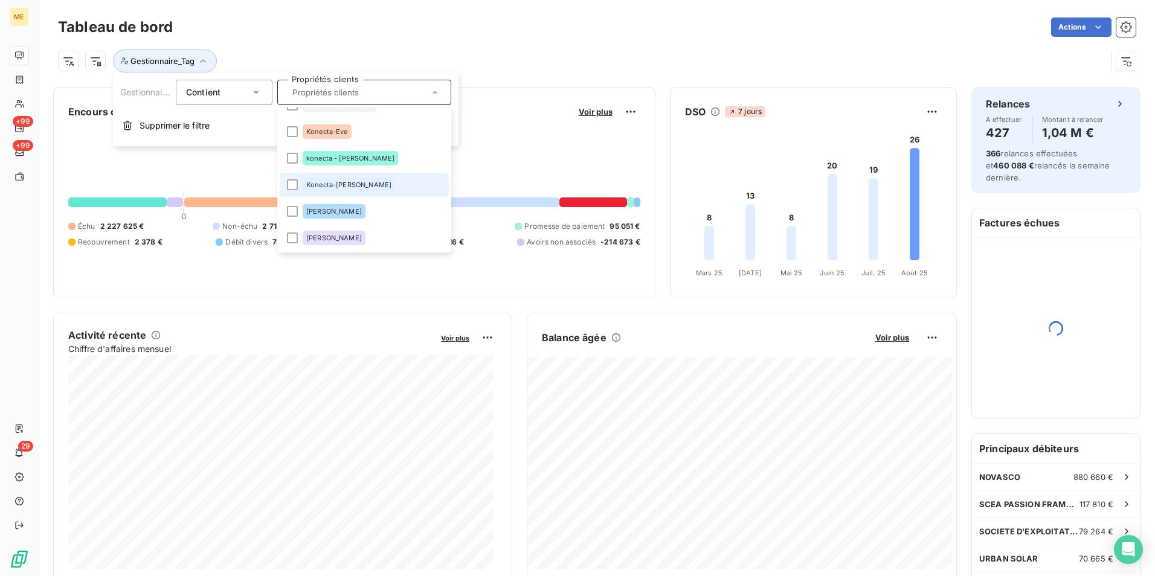
click at [411, 181] on li "Konecta-[PERSON_NAME]" at bounding box center [364, 185] width 169 height 24
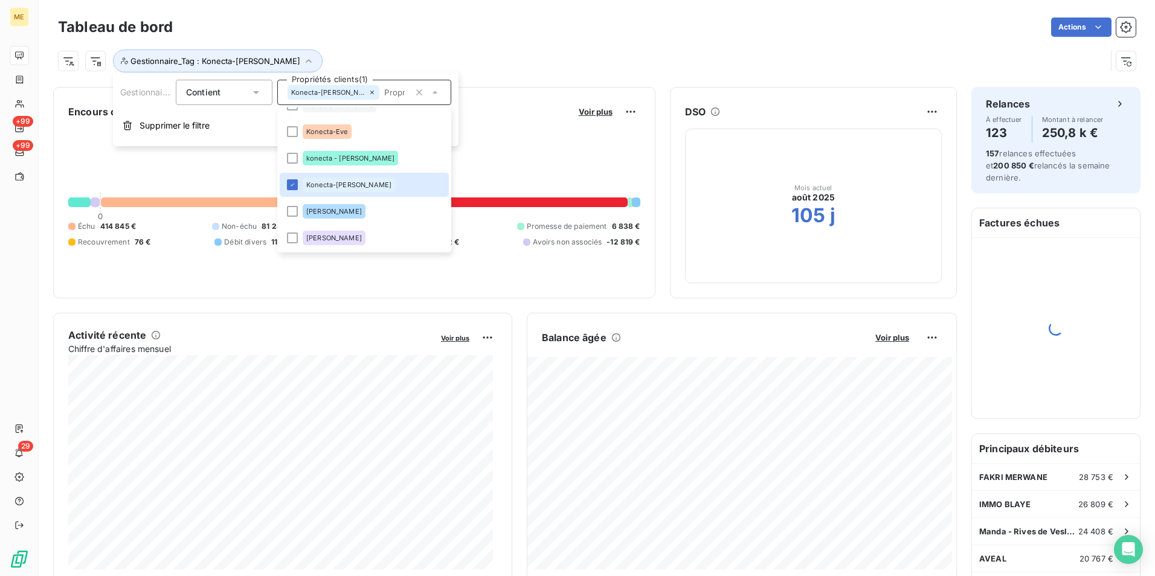
click at [510, 42] on div "Gestionnaire_Tag : Konecta-[PERSON_NAME]" at bounding box center [597, 56] width 1078 height 33
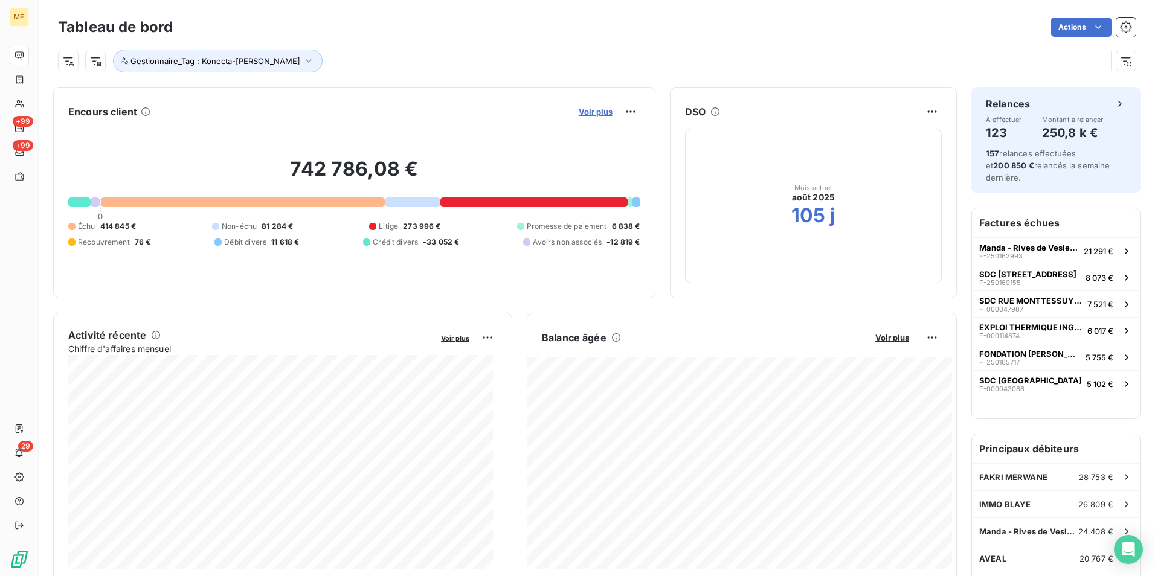
click at [593, 112] on span "Voir plus" at bounding box center [596, 112] width 34 height 10
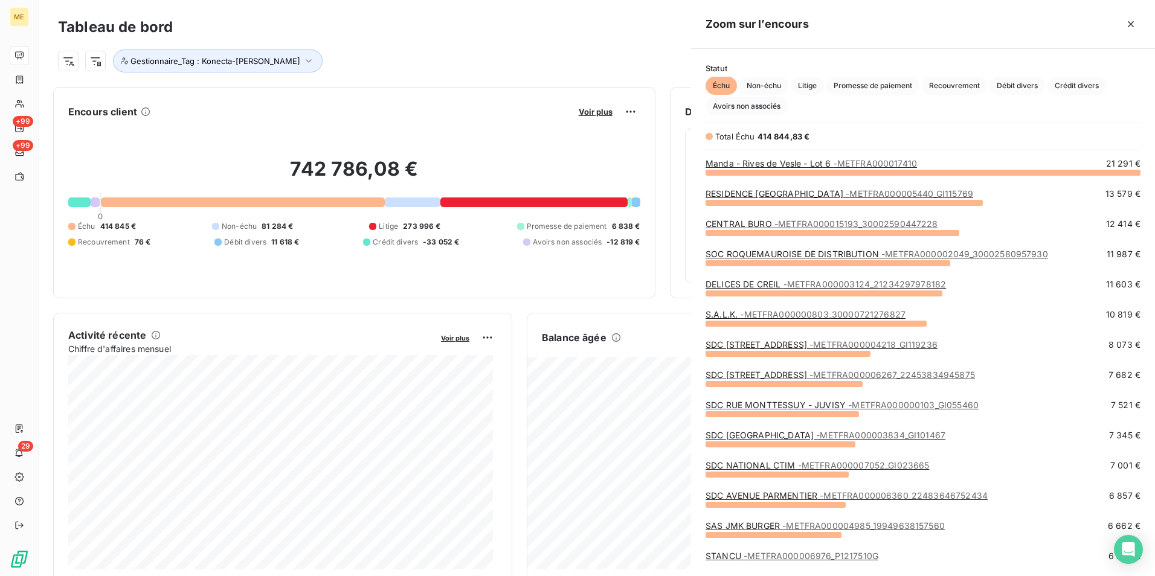
scroll to position [395, 455]
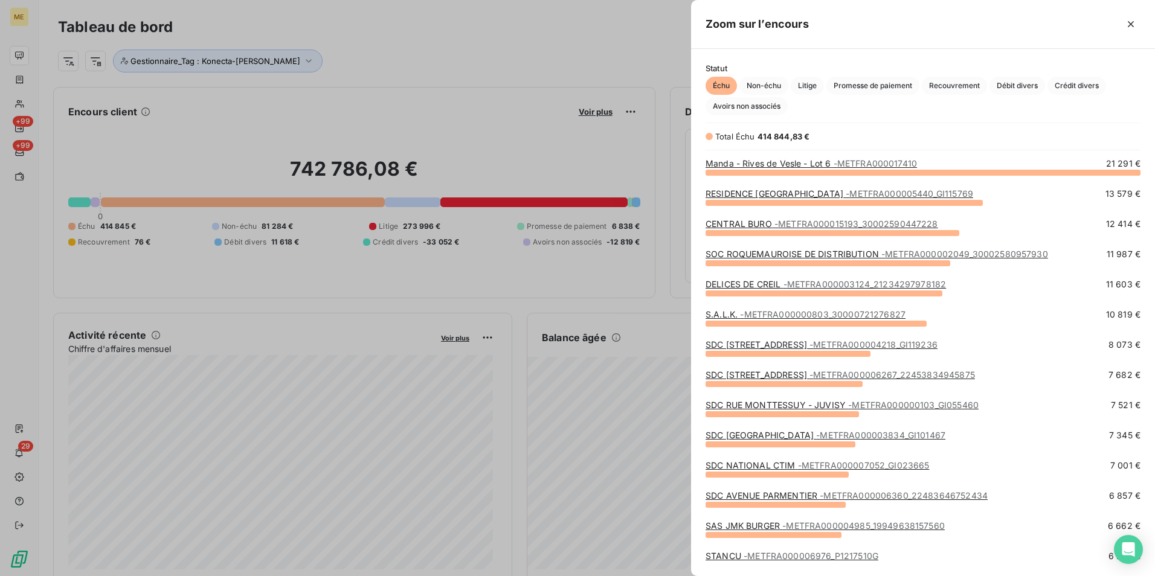
click at [479, 54] on div at bounding box center [577, 288] width 1155 height 576
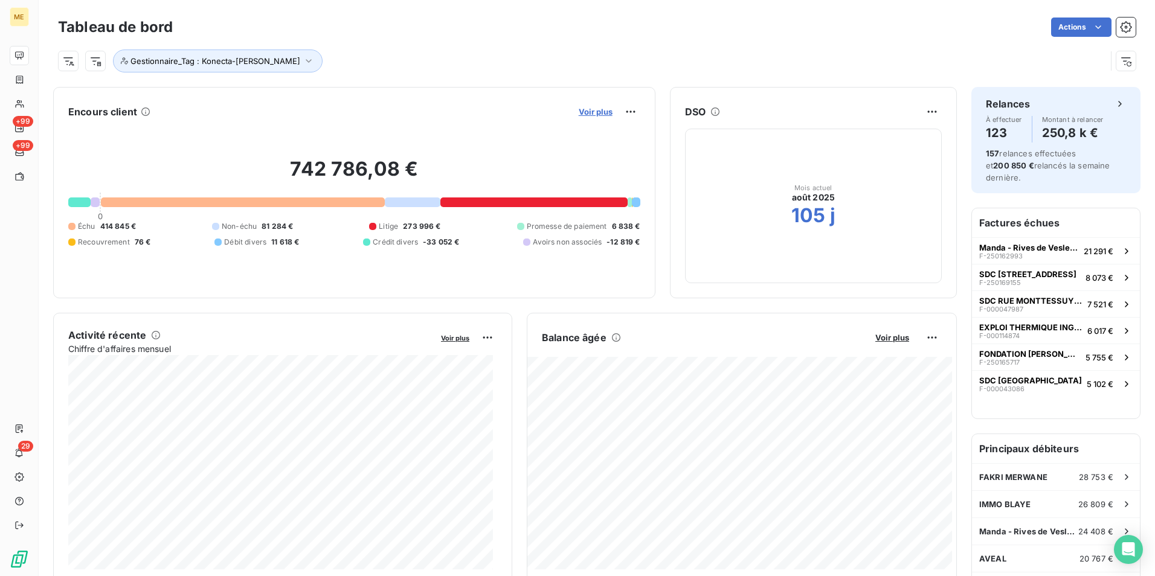
click at [596, 115] on span "Voir plus" at bounding box center [596, 112] width 34 height 10
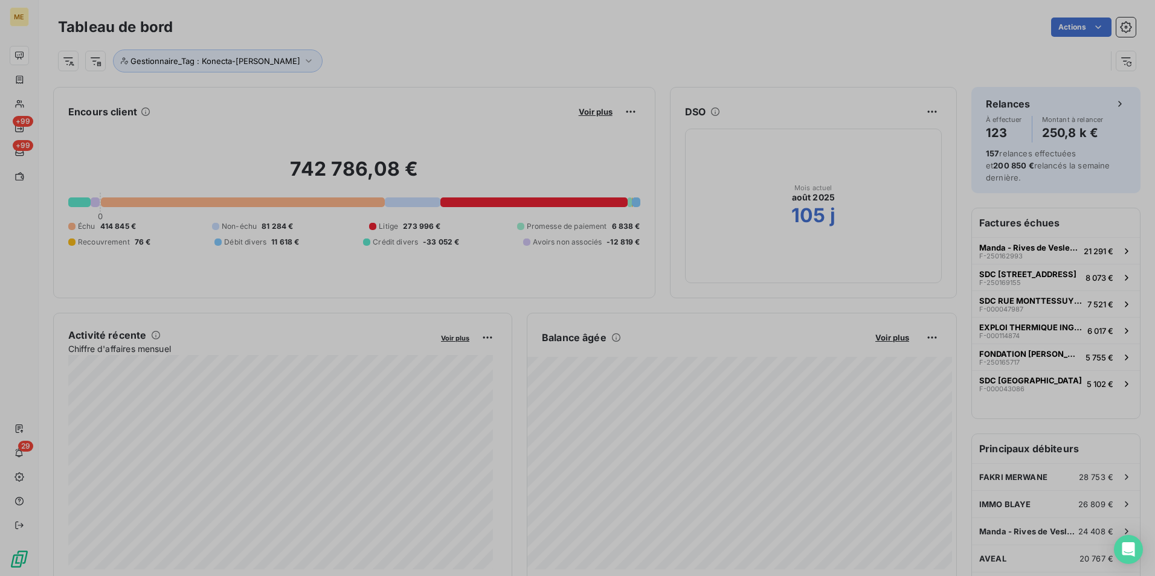
scroll to position [567, 455]
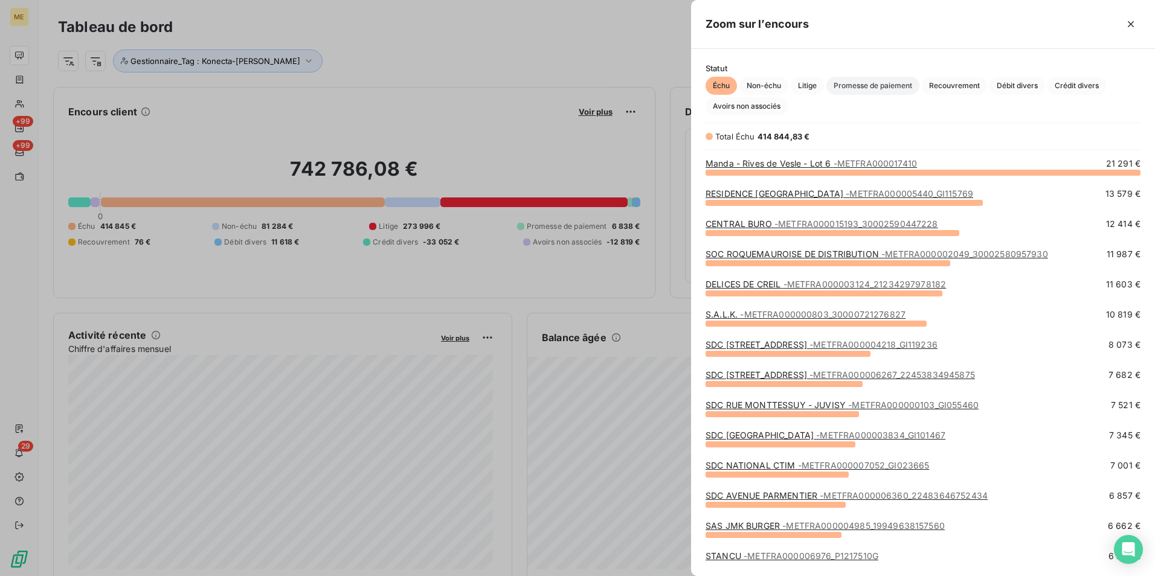
click at [901, 85] on span "Promesse de paiement" at bounding box center [872, 86] width 93 height 18
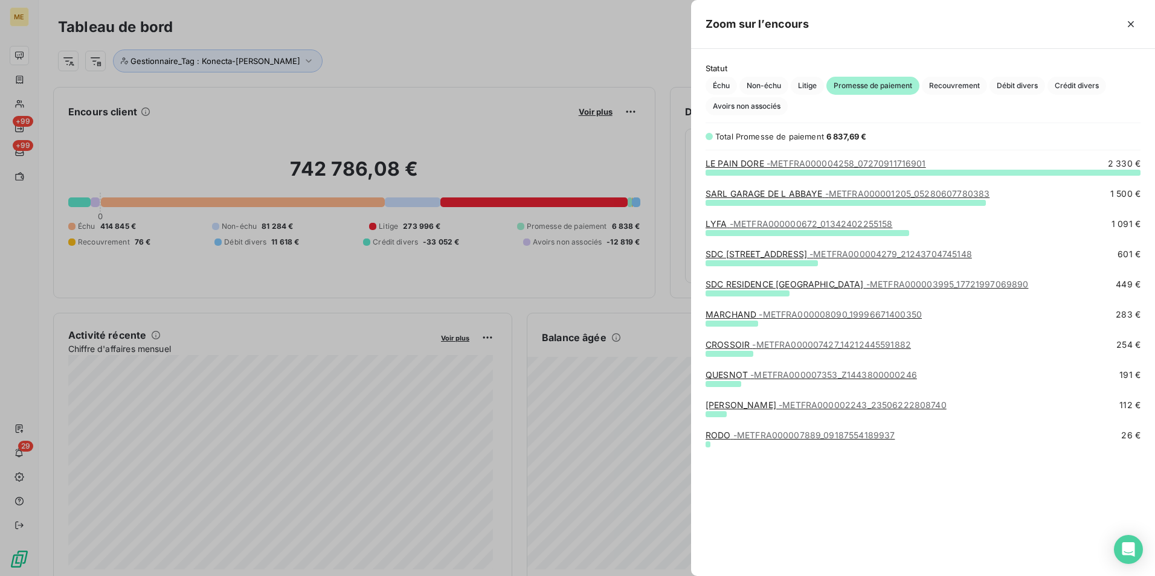
scroll to position [395, 455]
click at [961, 84] on span "Recouvrement" at bounding box center [954, 86] width 65 height 18
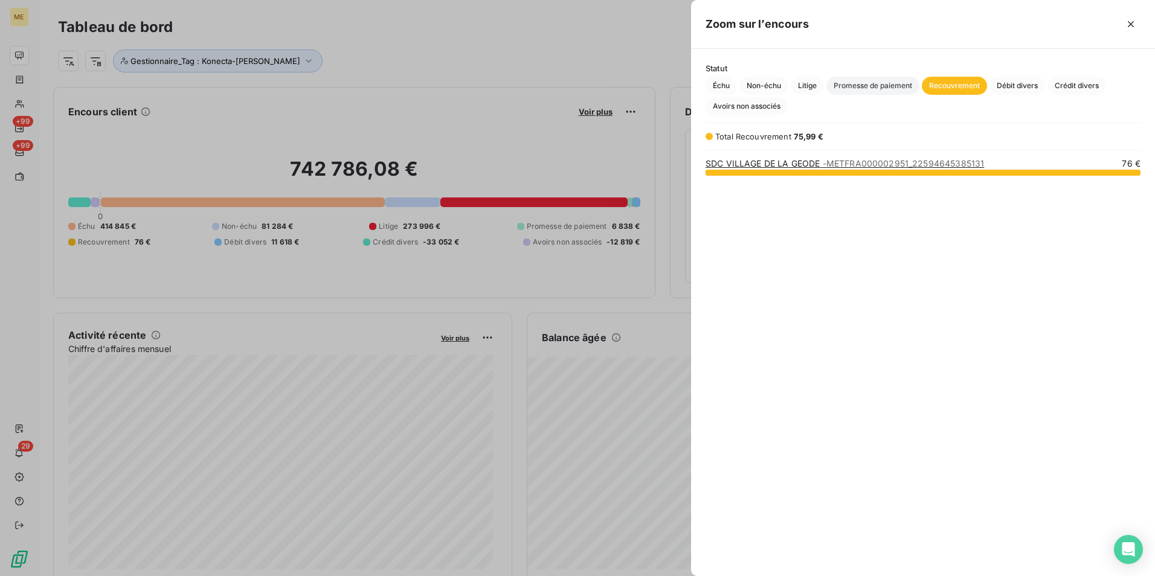
click at [889, 83] on span "Promesse de paiement" at bounding box center [872, 86] width 93 height 18
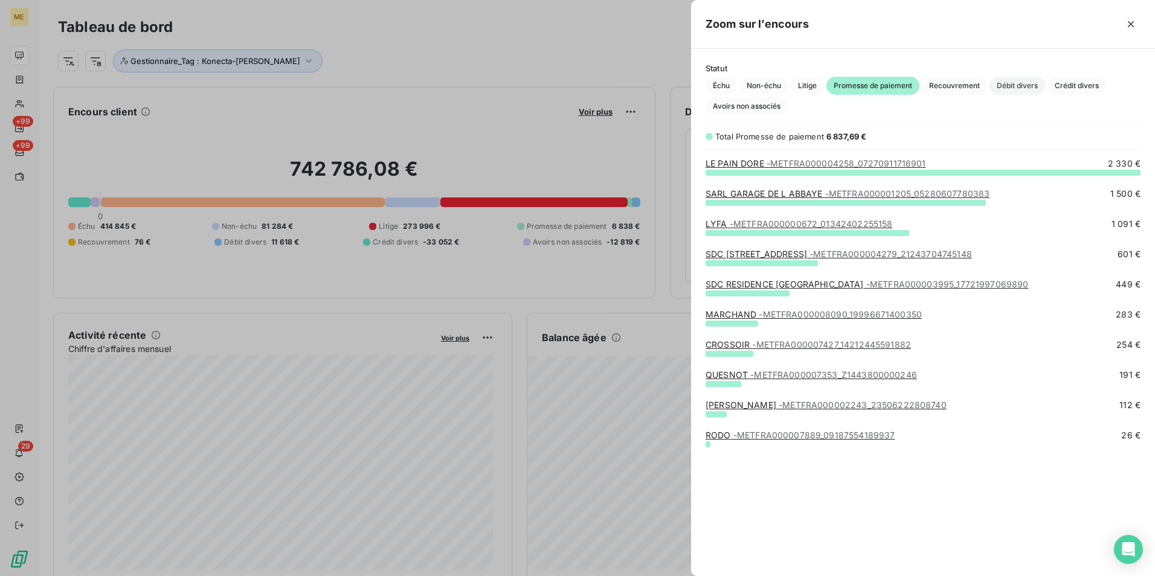
click at [1005, 80] on span "Débit divers" at bounding box center [1017, 86] width 56 height 18
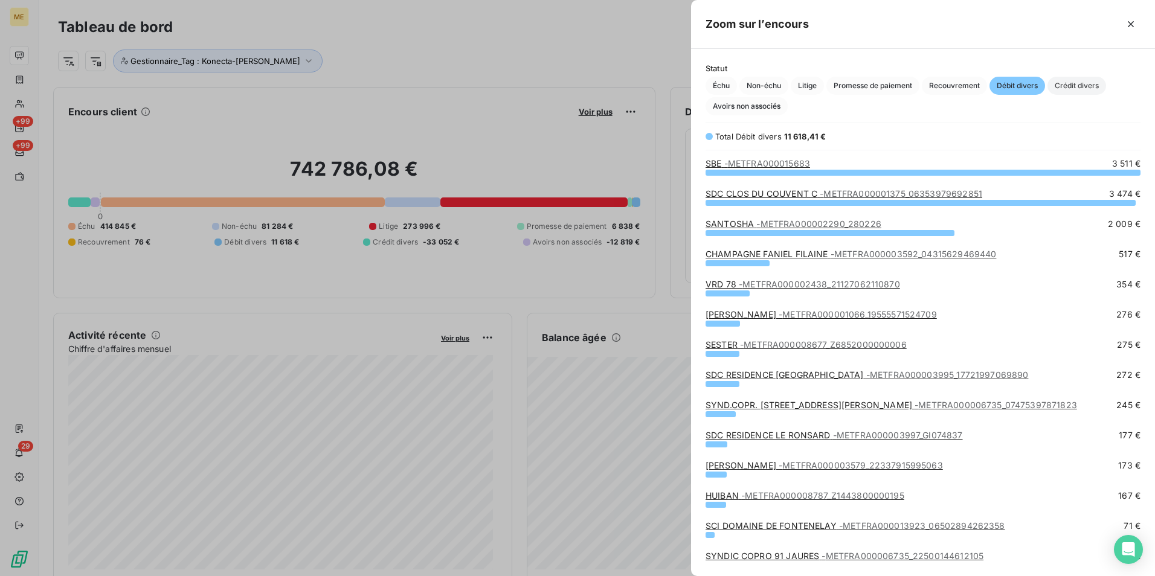
click at [1082, 82] on span "Crédit divers" at bounding box center [1076, 86] width 59 height 18
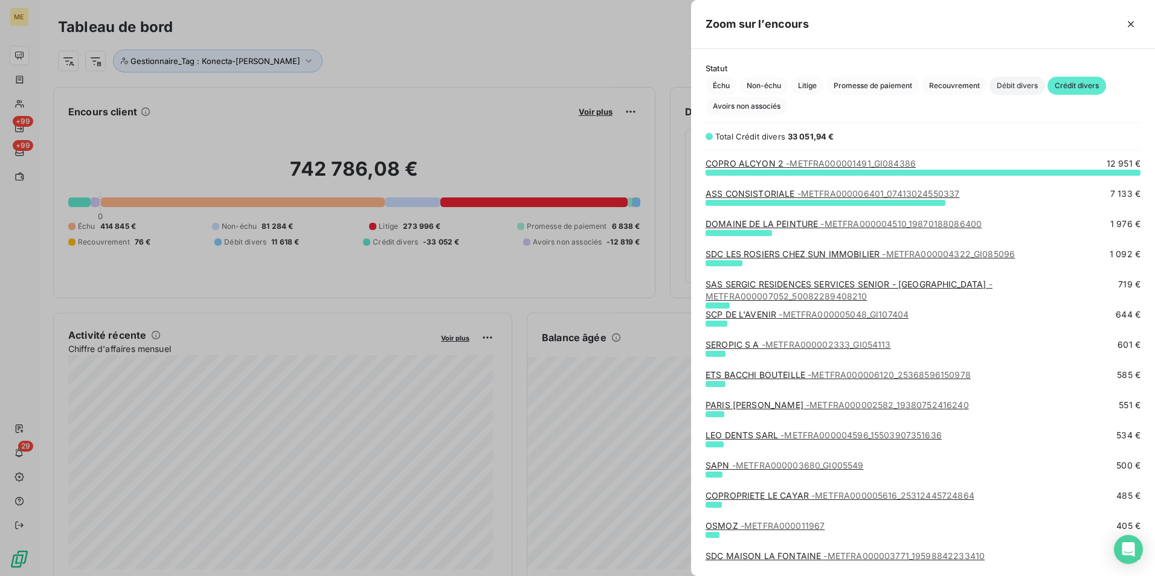
click at [1016, 88] on span "Débit divers" at bounding box center [1017, 86] width 56 height 18
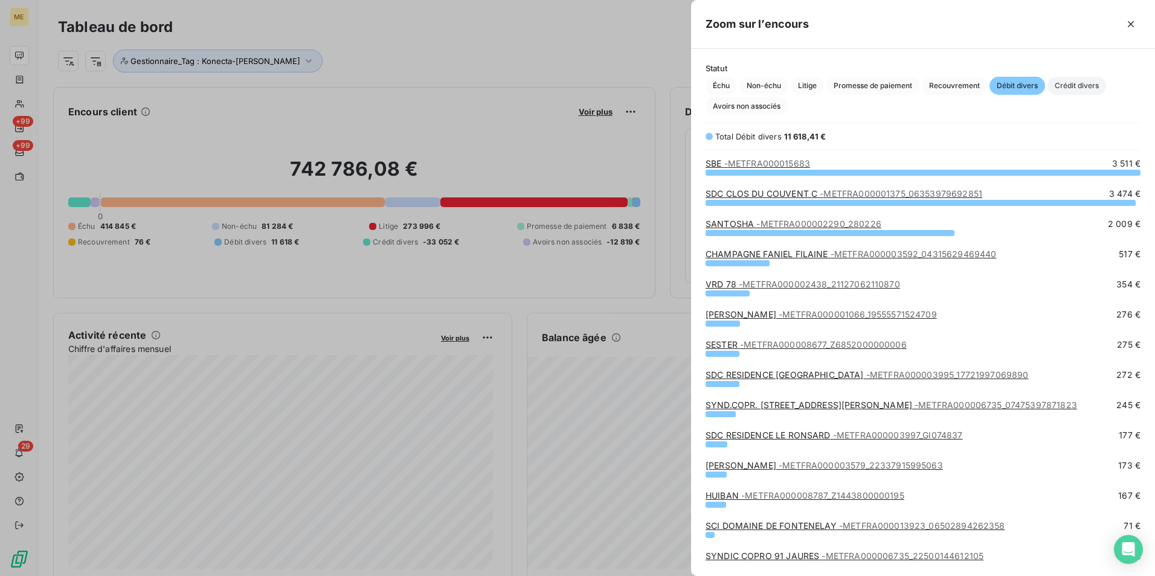
click at [1055, 85] on span "Crédit divers" at bounding box center [1076, 86] width 59 height 18
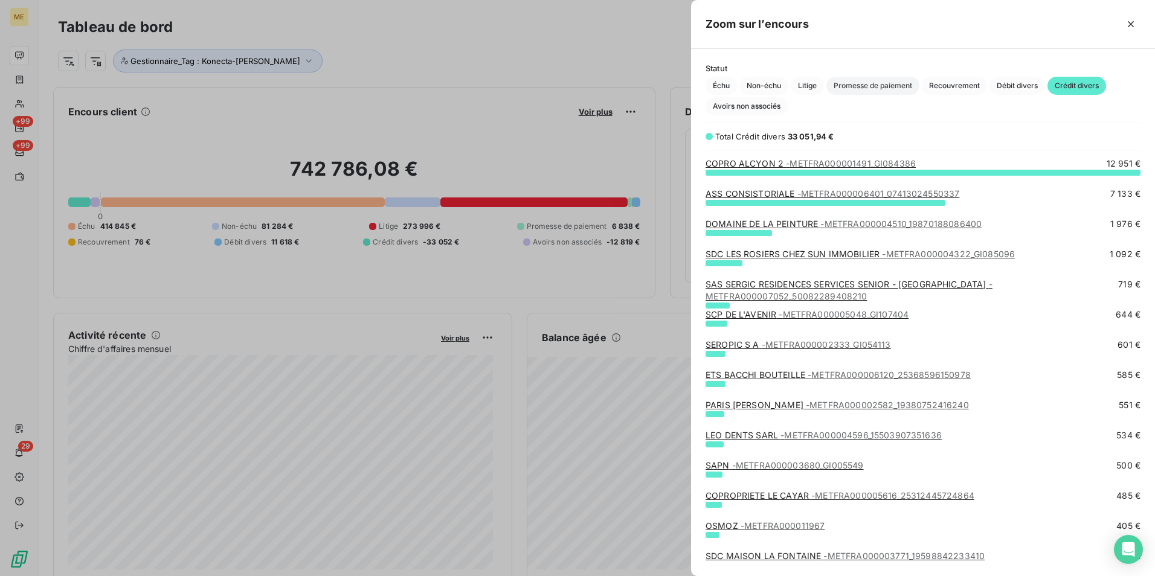
click at [877, 78] on span "Promesse de paiement" at bounding box center [872, 86] width 93 height 18
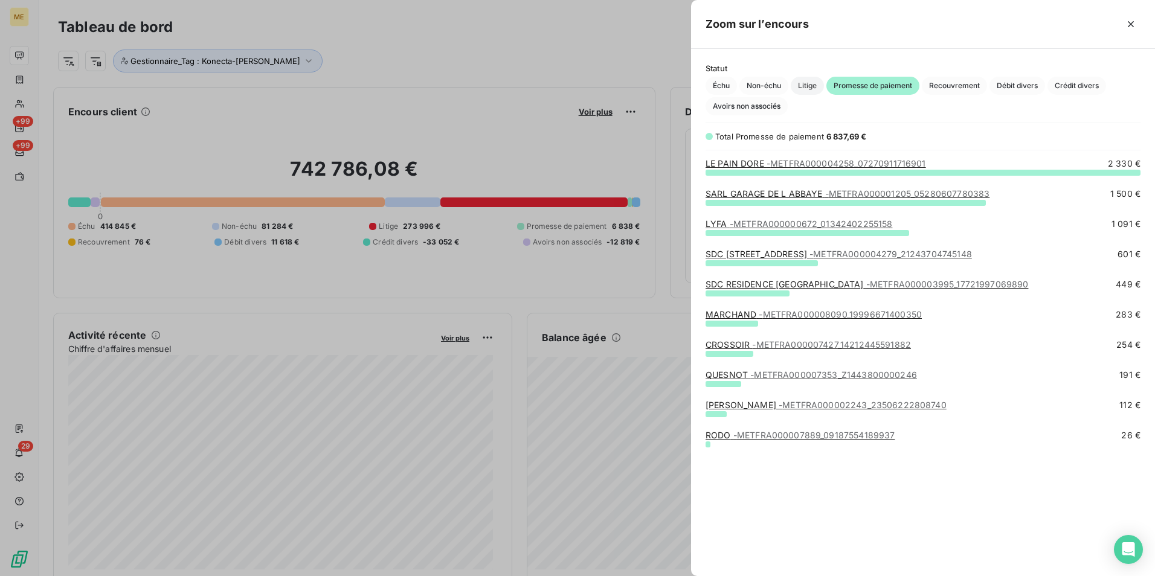
click at [803, 86] on span "Litige" at bounding box center [807, 86] width 33 height 18
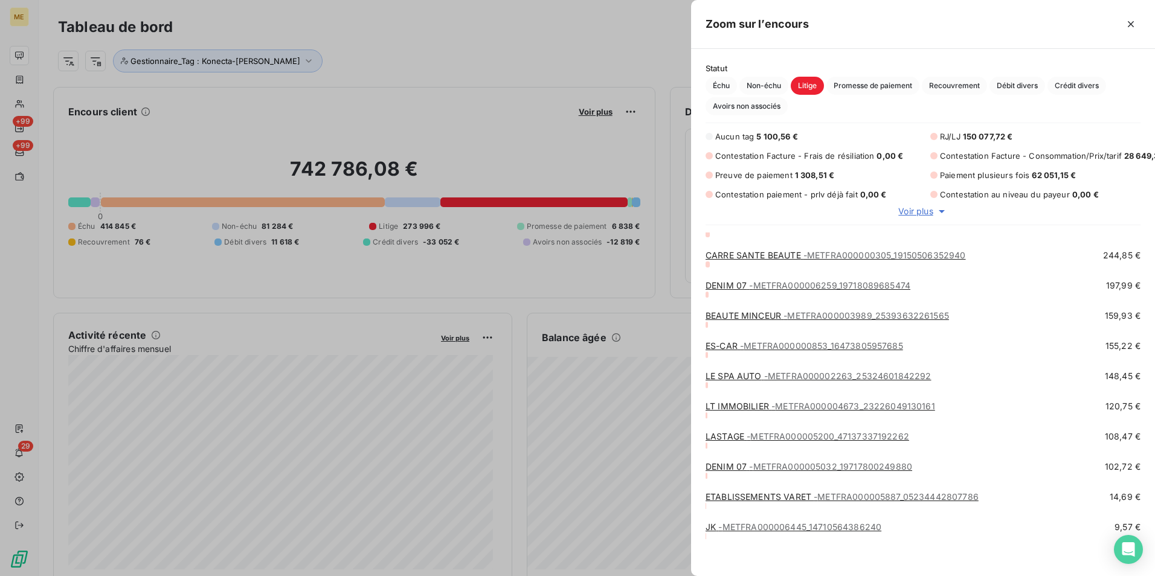
scroll to position [2413, 0]
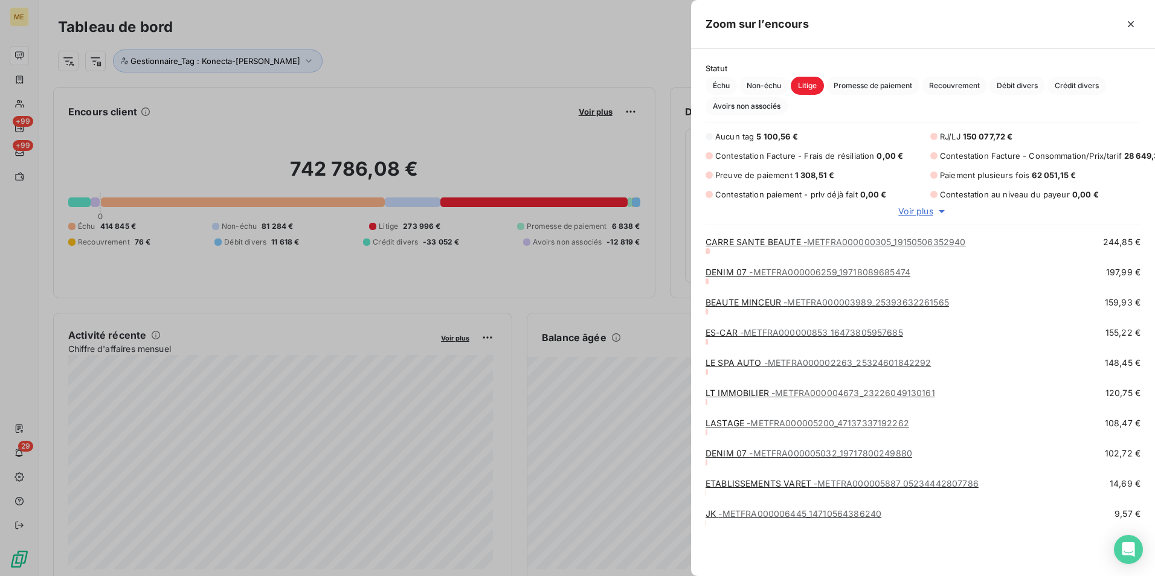
click at [914, 208] on span "Voir plus" at bounding box center [915, 211] width 34 height 12
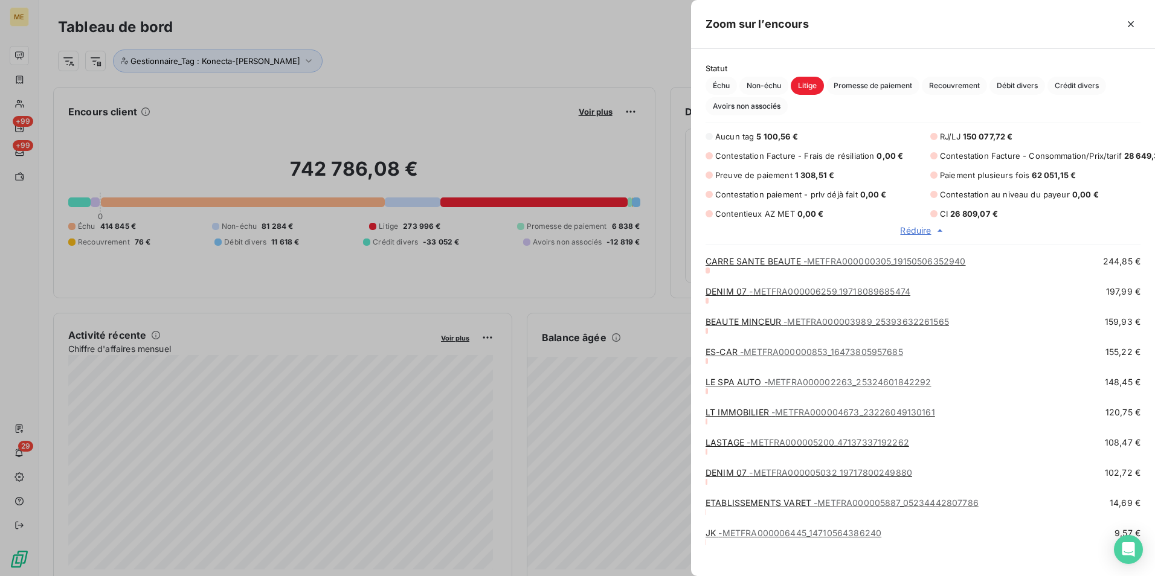
scroll to position [10, 10]
click at [382, 27] on div at bounding box center [577, 288] width 1155 height 576
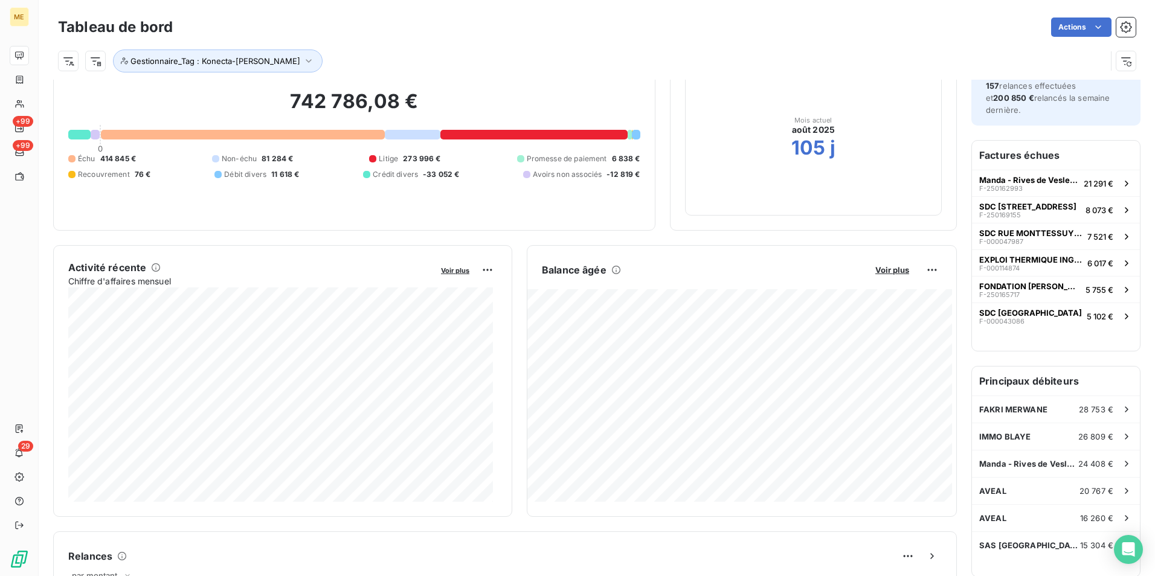
scroll to position [0, 0]
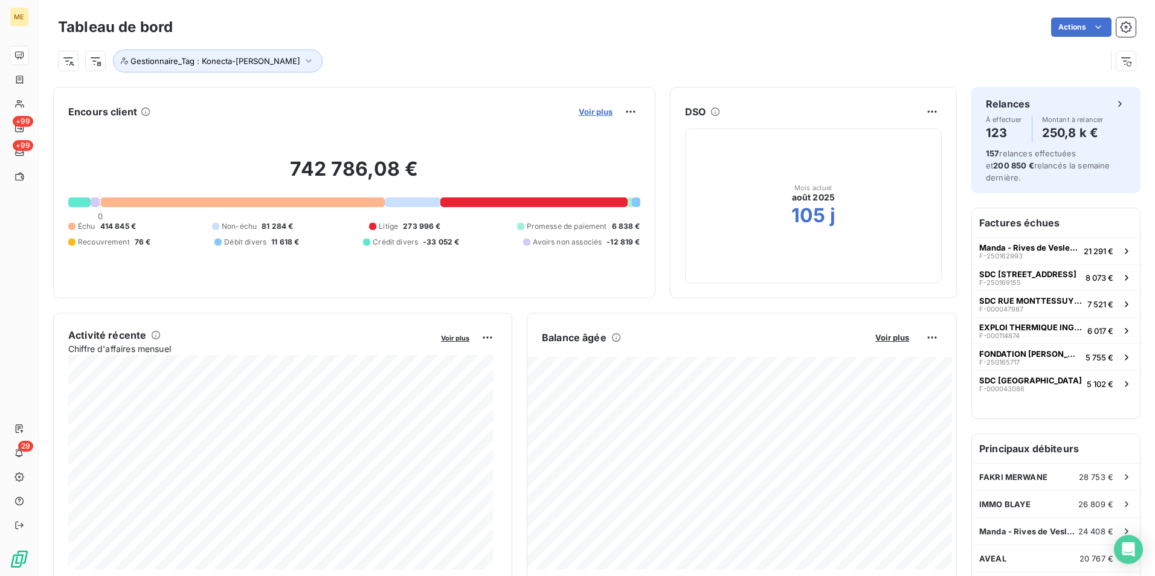
click at [579, 115] on span "Voir plus" at bounding box center [596, 112] width 34 height 10
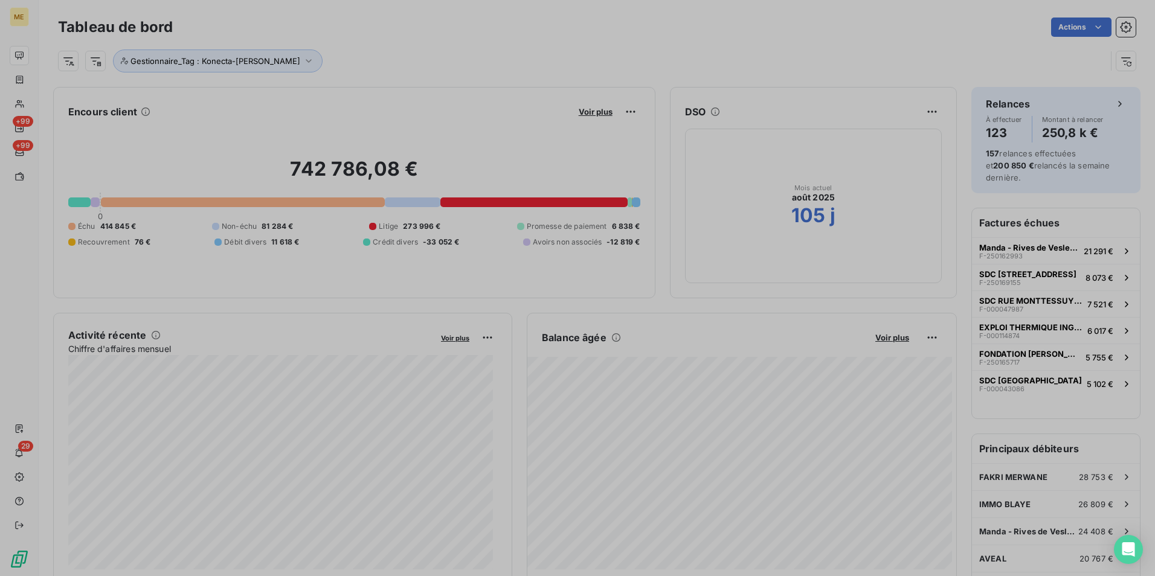
scroll to position [558, 455]
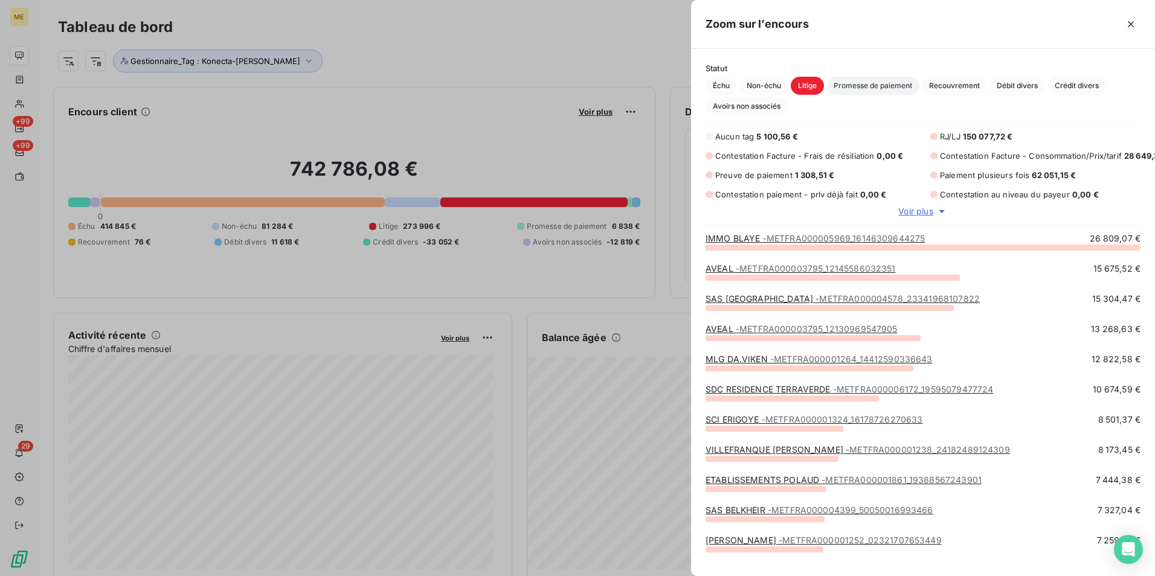
click at [865, 79] on span "Promesse de paiement" at bounding box center [872, 86] width 93 height 18
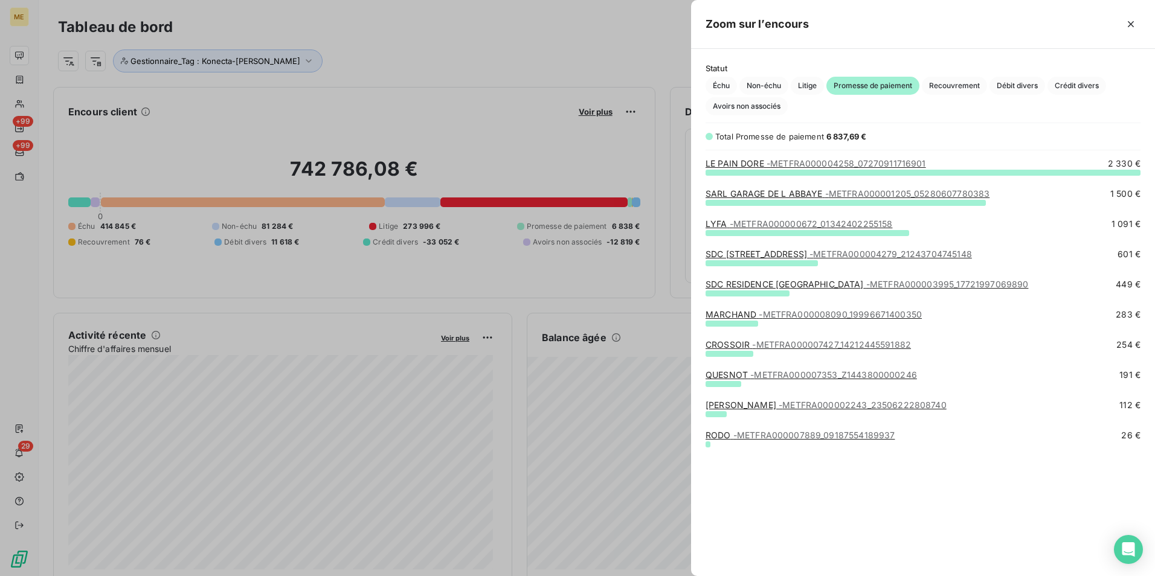
scroll to position [567, 455]
click at [776, 83] on span "Non-échu" at bounding box center [763, 86] width 49 height 18
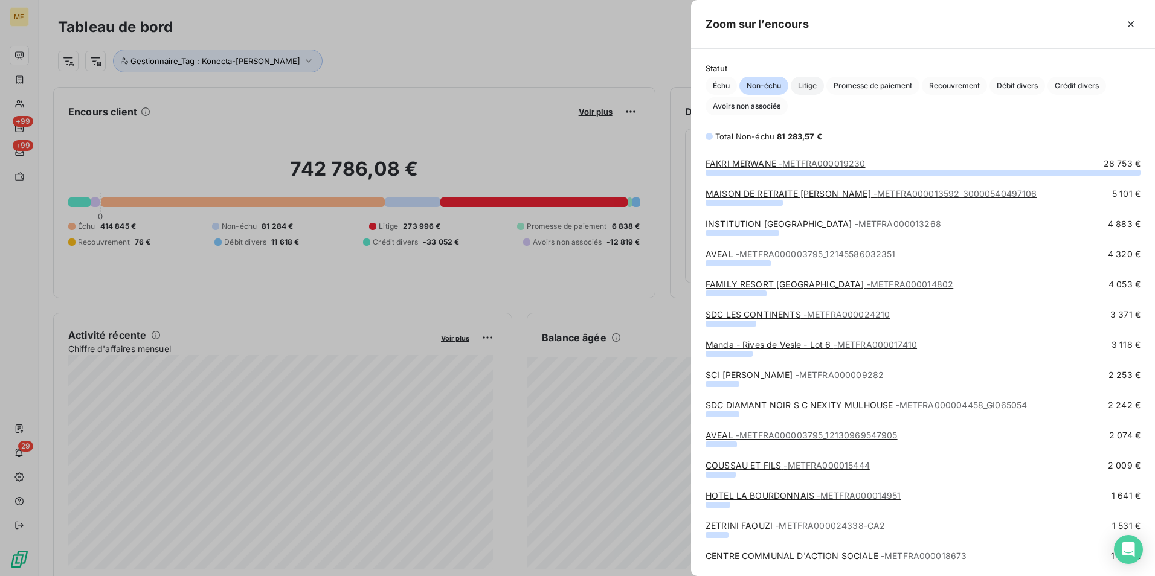
scroll to position [10, 10]
click at [817, 89] on span "Litige" at bounding box center [807, 86] width 33 height 18
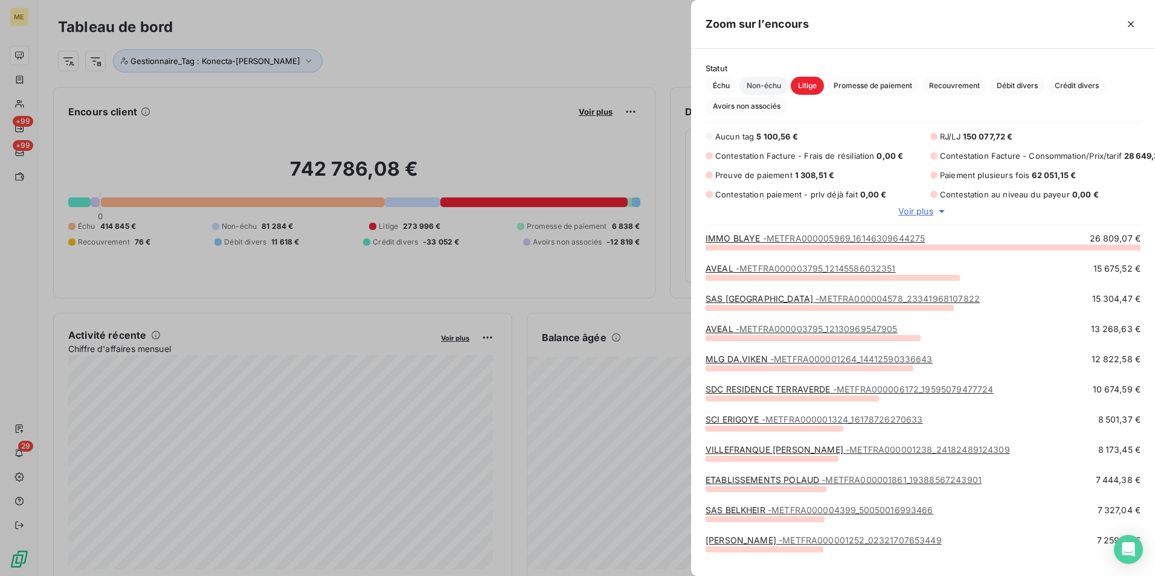
click at [770, 87] on span "Non-échu" at bounding box center [763, 86] width 49 height 18
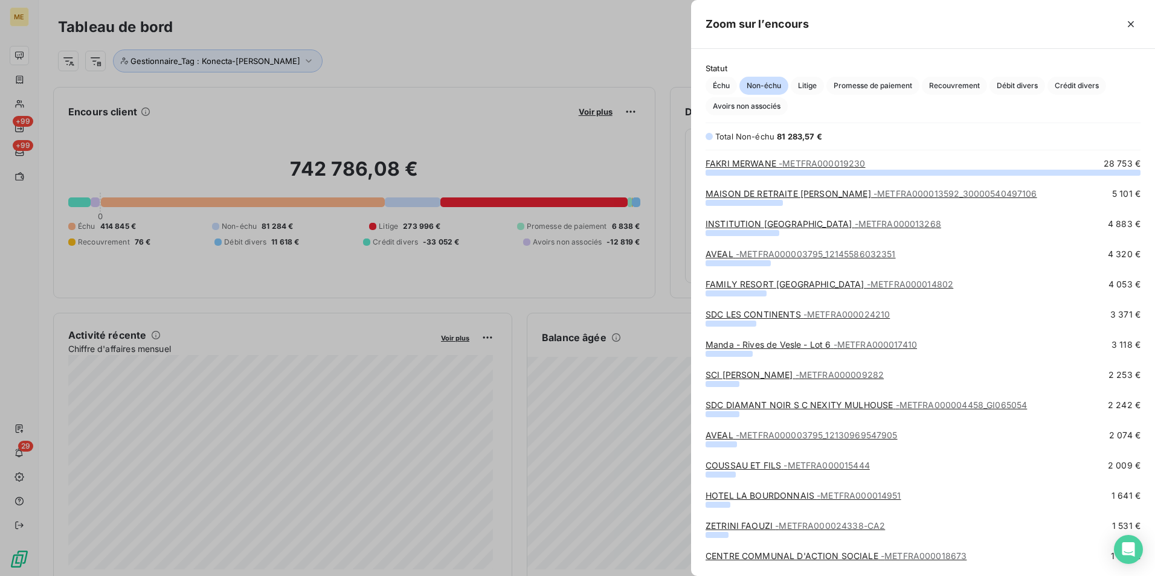
scroll to position [395, 455]
click at [722, 85] on span "Échu" at bounding box center [721, 86] width 31 height 18
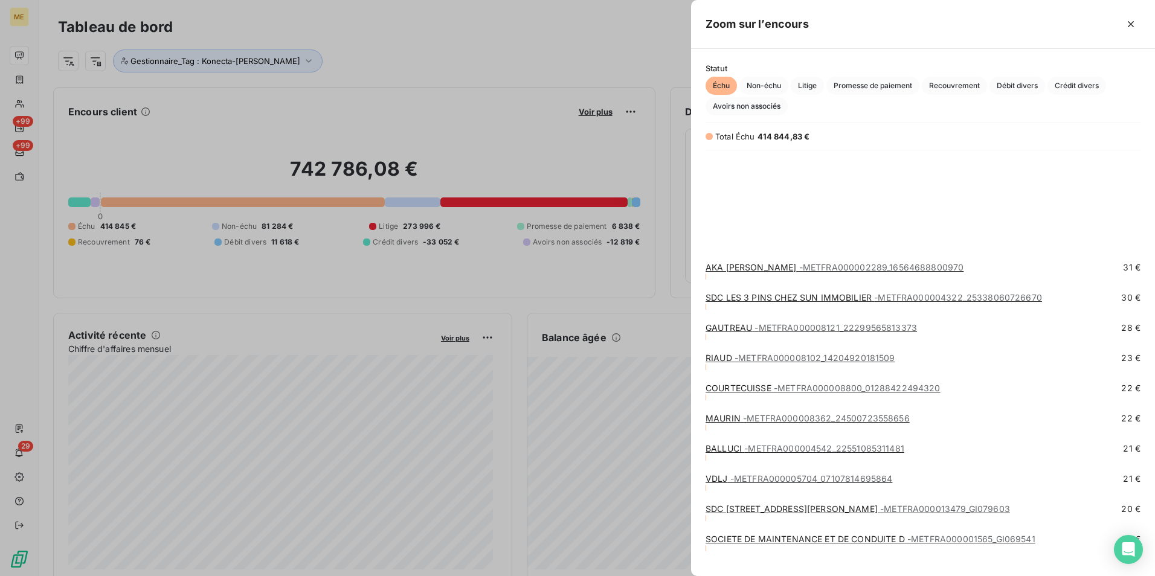
scroll to position [8666, 0]
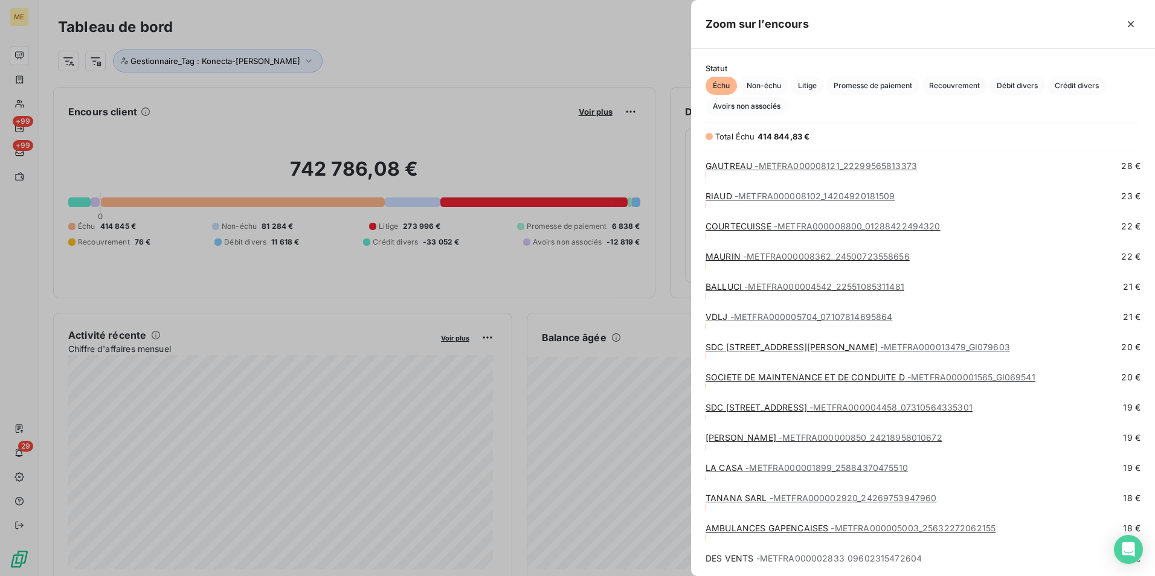
click at [372, 18] on div at bounding box center [577, 288] width 1155 height 576
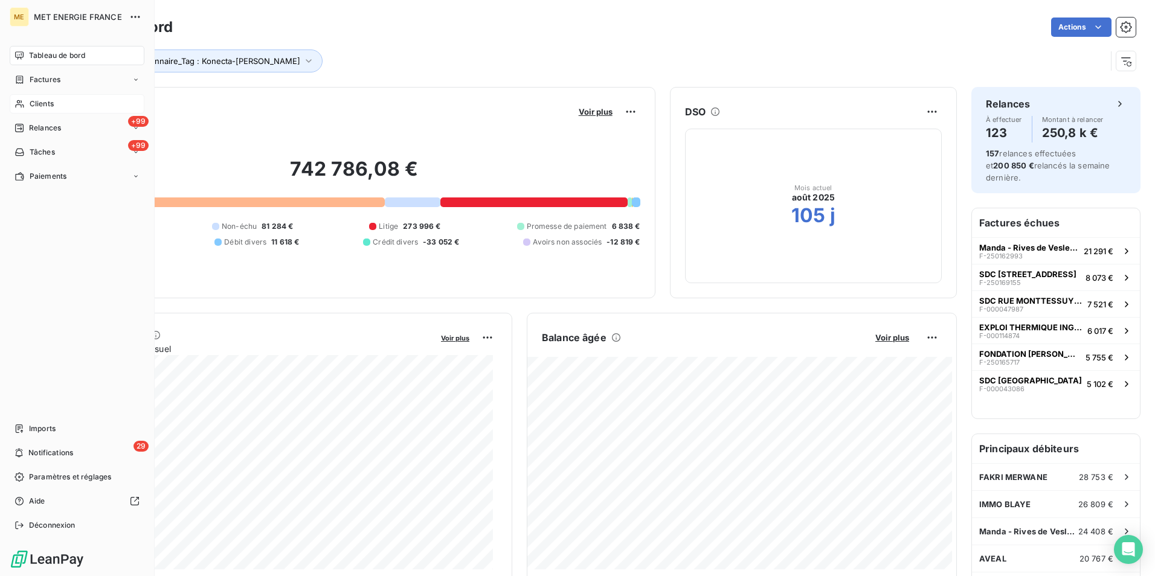
click at [59, 106] on div "Clients" at bounding box center [77, 103] width 135 height 19
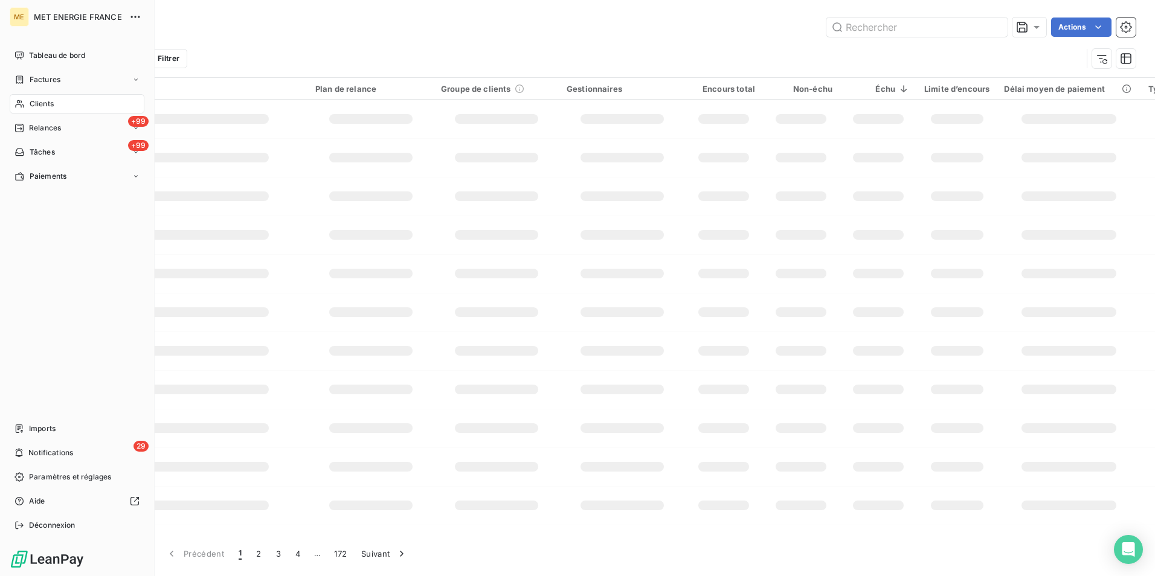
click at [62, 104] on div "Clients" at bounding box center [77, 103] width 135 height 19
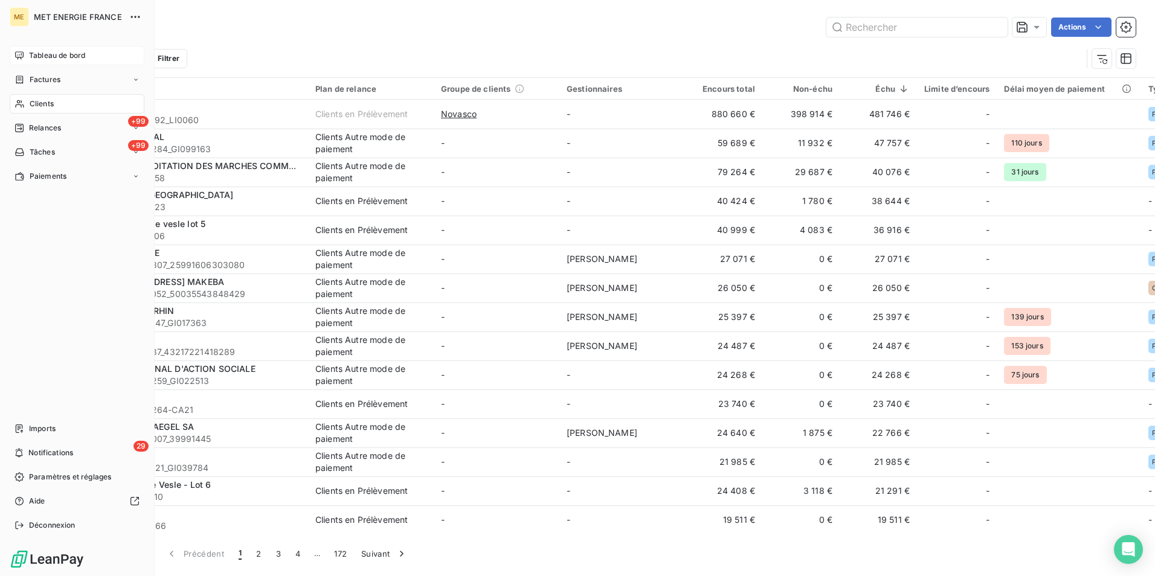
click at [45, 54] on span "Tableau de bord" at bounding box center [57, 55] width 56 height 11
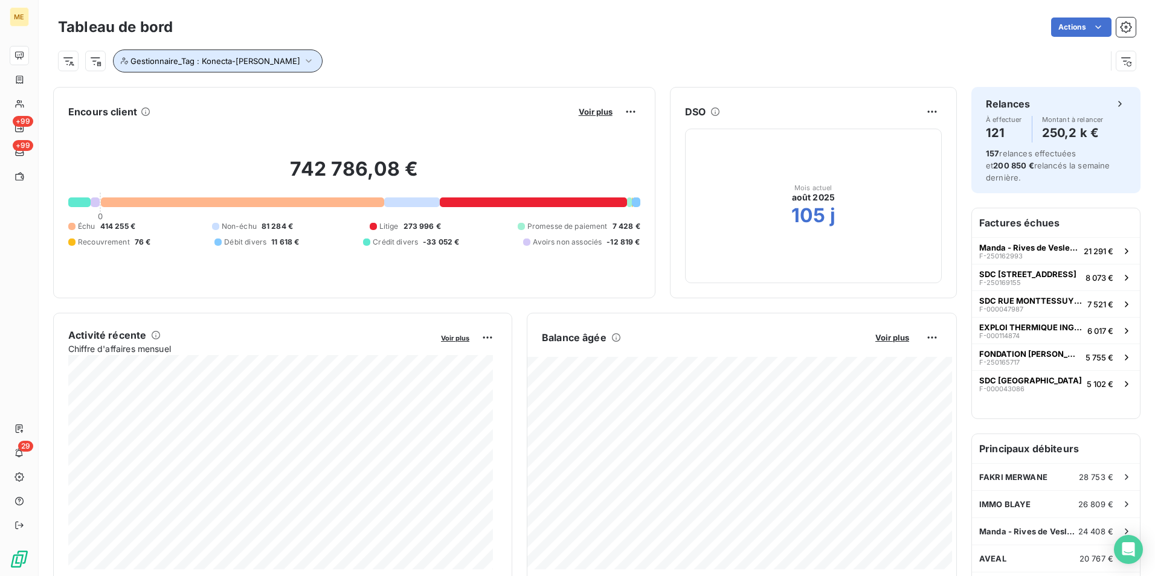
click at [256, 54] on button "Gestionnaire_Tag : Konecta-[PERSON_NAME]" at bounding box center [218, 61] width 210 height 23
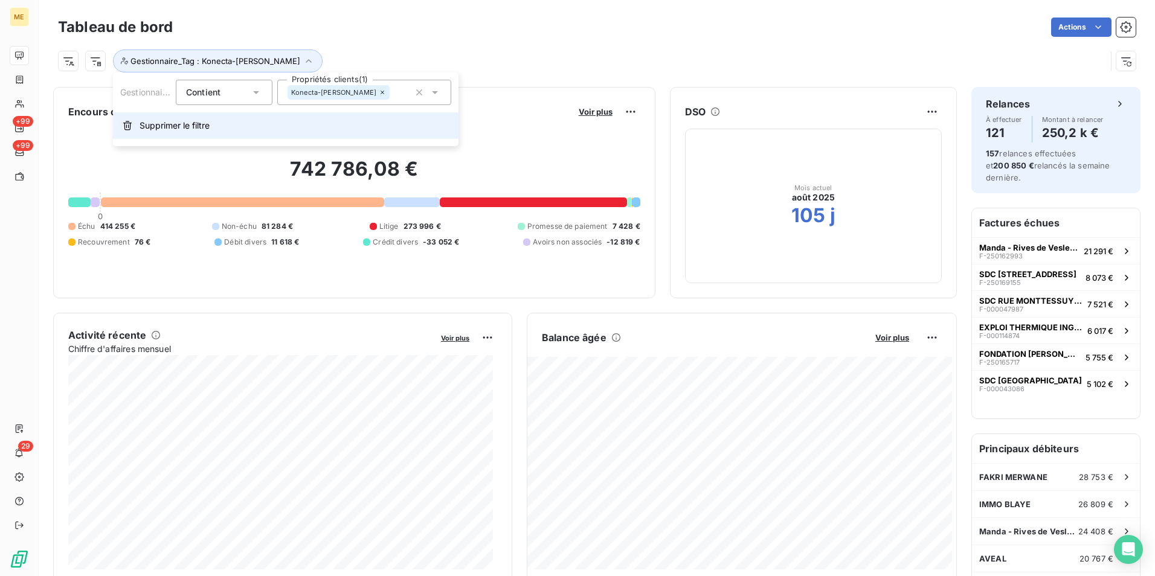
click at [219, 124] on button "Supprimer le filtre" at bounding box center [286, 125] width 346 height 27
